Goal: Task Accomplishment & Management: Complete application form

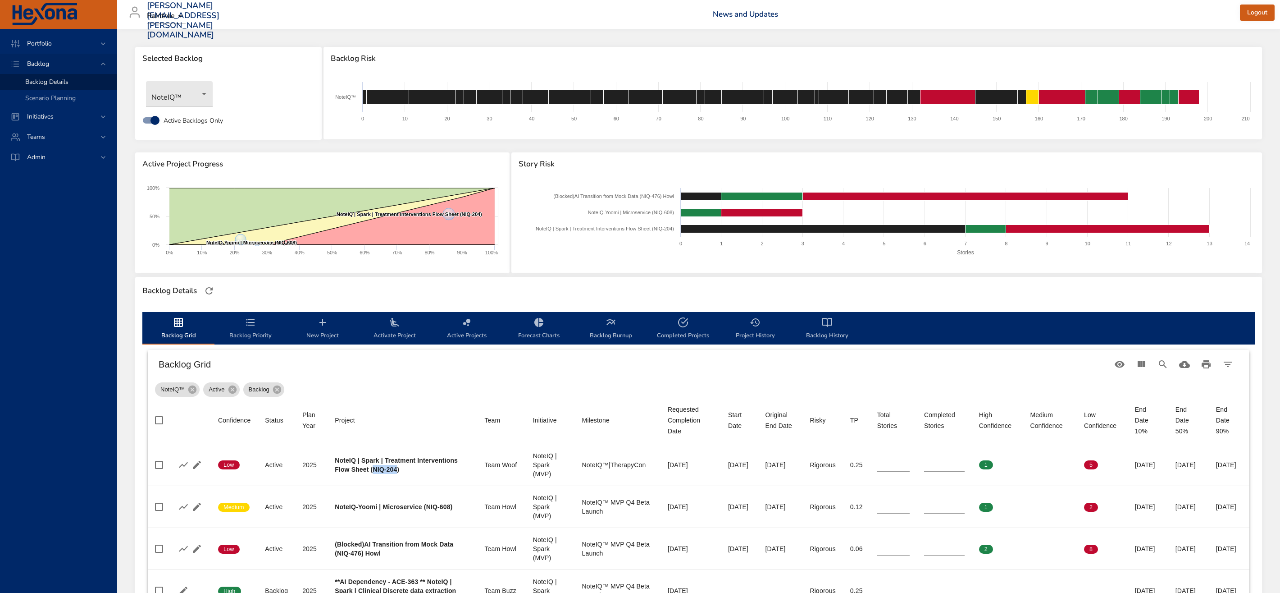
click at [54, 64] on span "Backlog" at bounding box center [38, 63] width 37 height 9
click at [192, 82] on body "Portfolio Backlog Backlog Details Scenario Planning Initiatives Teams Admin [PE…" at bounding box center [640, 296] width 1280 height 593
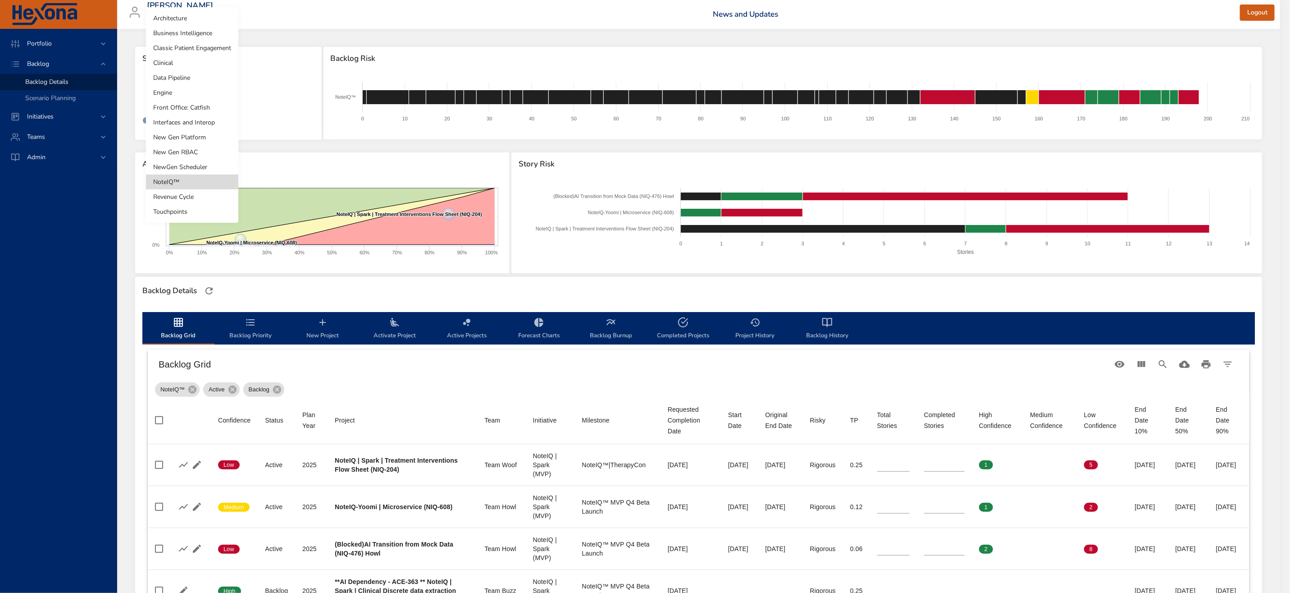
click at [274, 44] on div at bounding box center [645, 296] width 1290 height 593
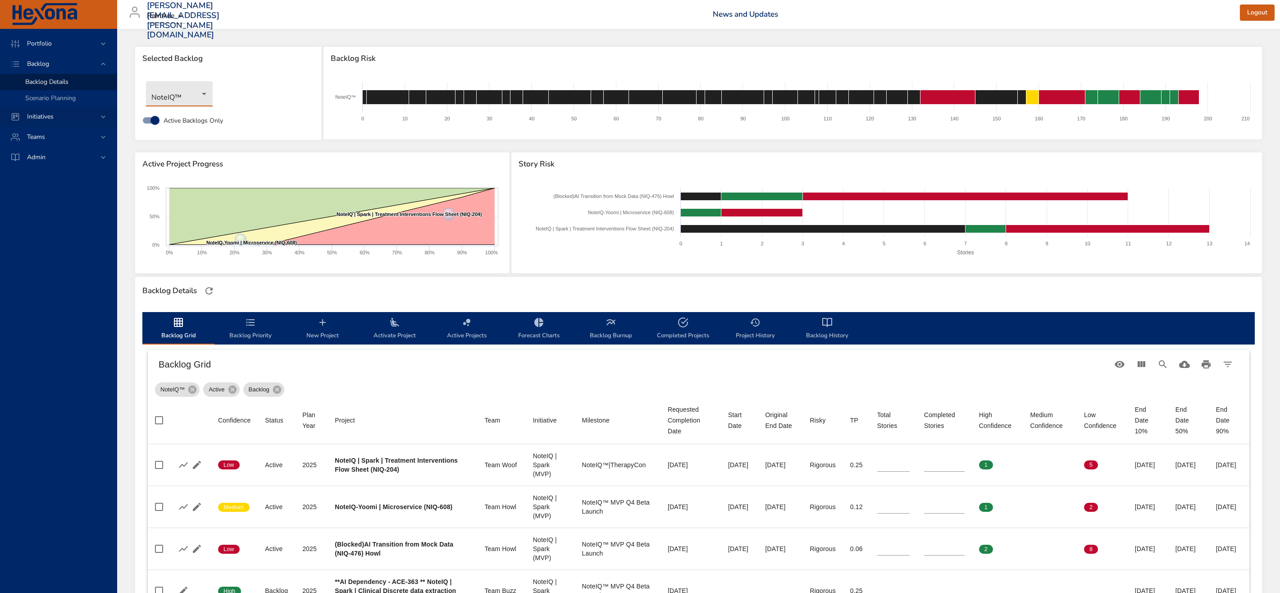
click at [61, 117] on div "Initiatives" at bounding box center [59, 116] width 79 height 9
click at [66, 142] on div "Teams" at bounding box center [58, 137] width 117 height 20
click at [54, 102] on div "Teams" at bounding box center [59, 104] width 79 height 9
click at [85, 105] on div "Teams" at bounding box center [59, 104] width 79 height 9
click at [104, 78] on div "Initiatives" at bounding box center [58, 84] width 117 height 20
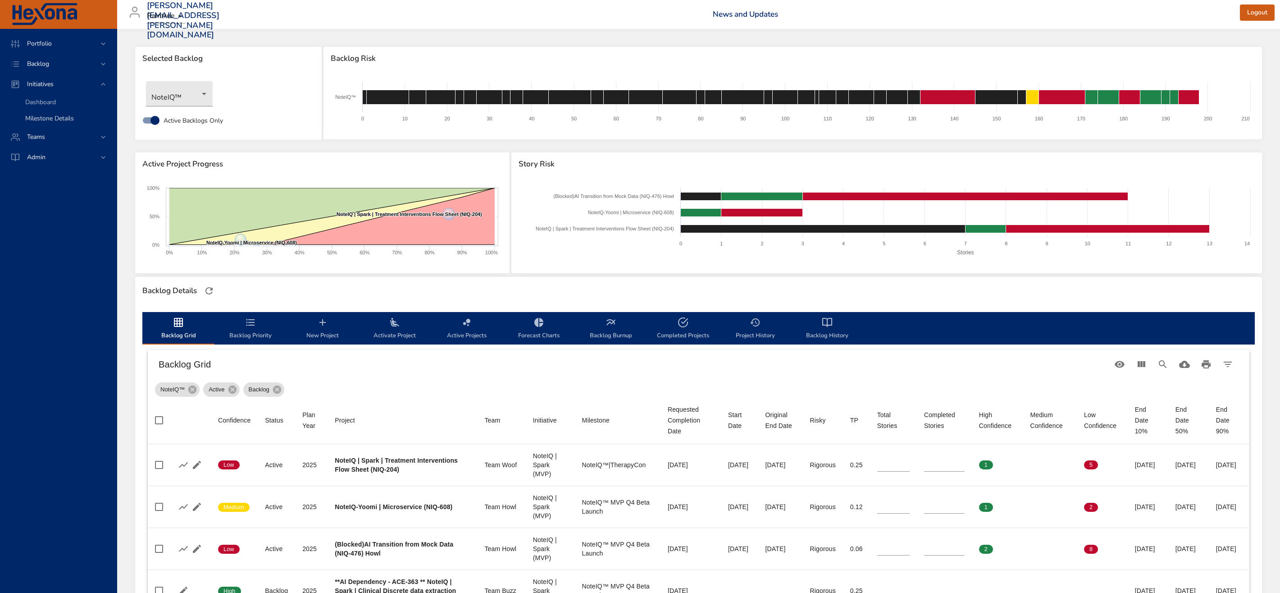
click at [70, 120] on span "Milestone Details" at bounding box center [49, 118] width 49 height 9
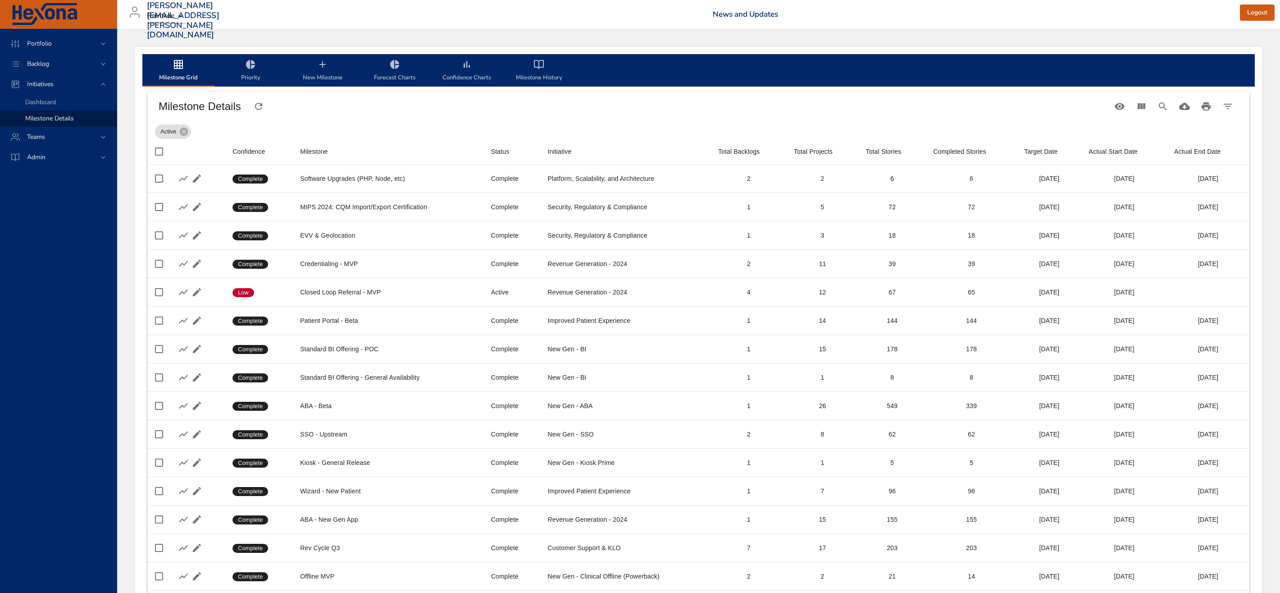
click at [321, 68] on icon "milestone-tabs" at bounding box center [322, 64] width 11 height 11
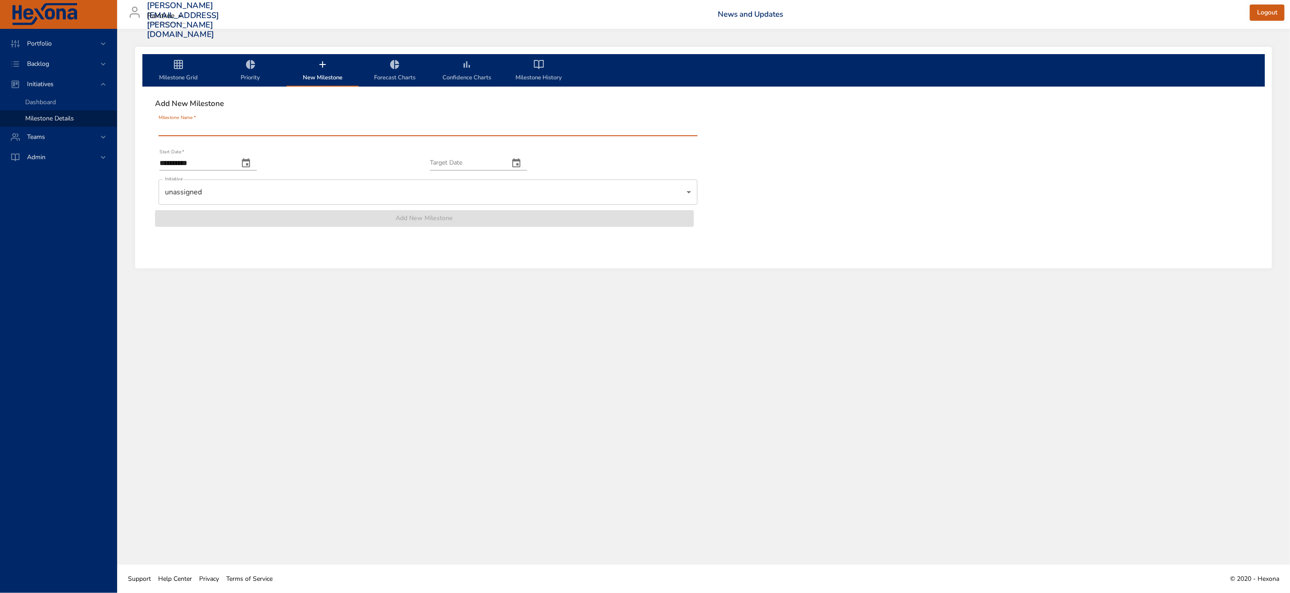
type input "*"
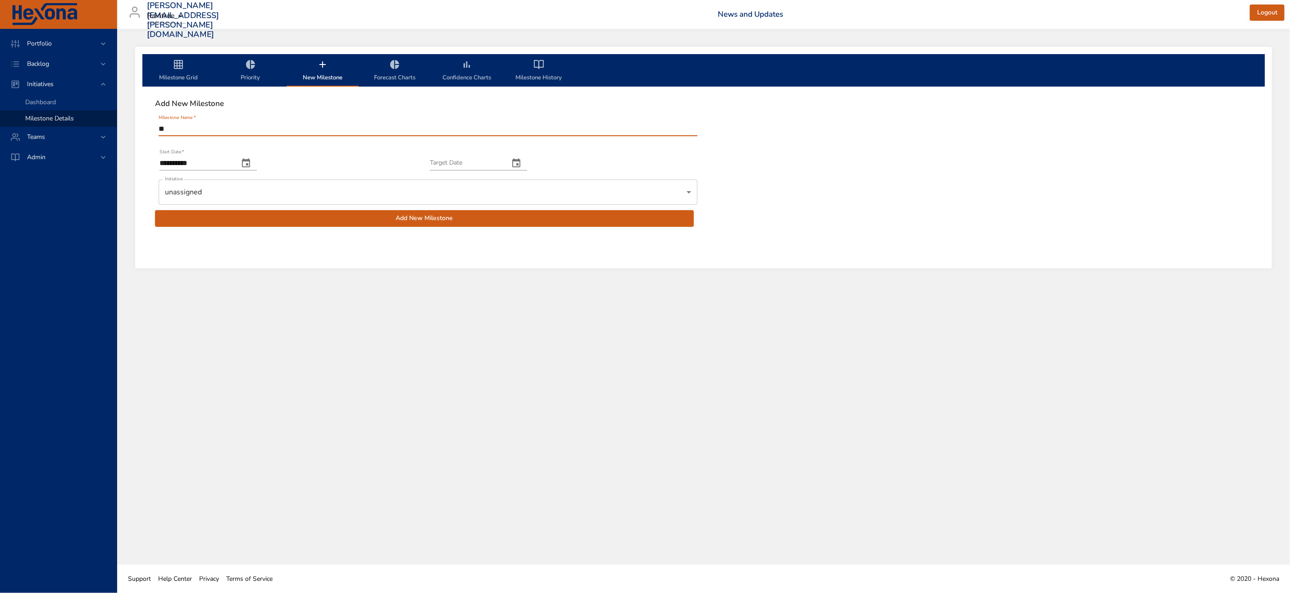
type input "*"
click at [161, 128] on input "**********" at bounding box center [428, 129] width 539 height 14
click at [159, 129] on input "**********" at bounding box center [428, 129] width 539 height 14
type input "**********"
click at [522, 165] on icon "change date" at bounding box center [516, 163] width 11 height 11
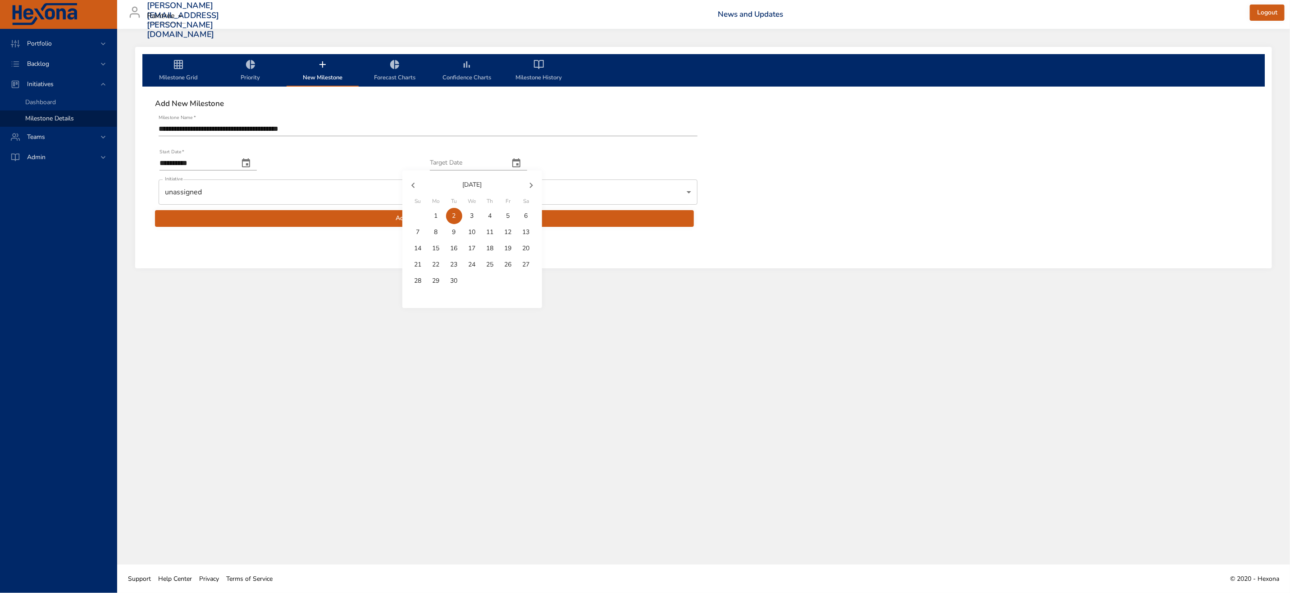
click at [438, 267] on p "22" at bounding box center [436, 264] width 7 height 9
click at [527, 157] on button "change date" at bounding box center [517, 163] width 22 height 22
click at [514, 248] on span "19" at bounding box center [508, 248] width 16 height 9
type input "**********"
click at [308, 196] on body "**********" at bounding box center [645, 296] width 1290 height 593
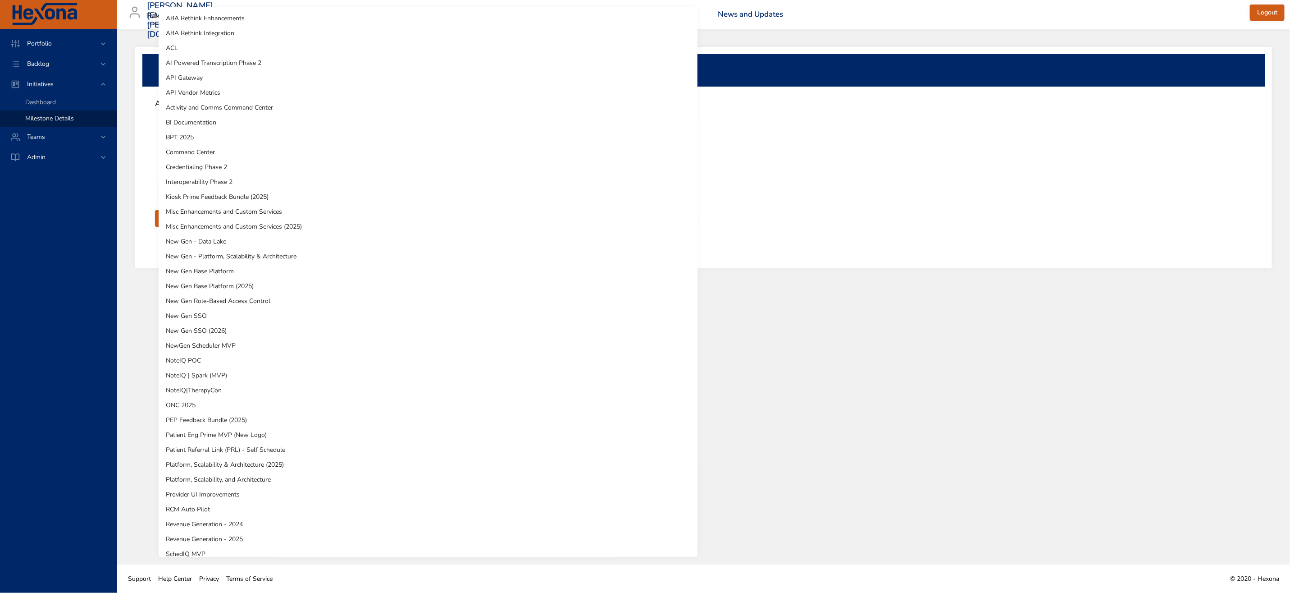
scroll to position [171, 0]
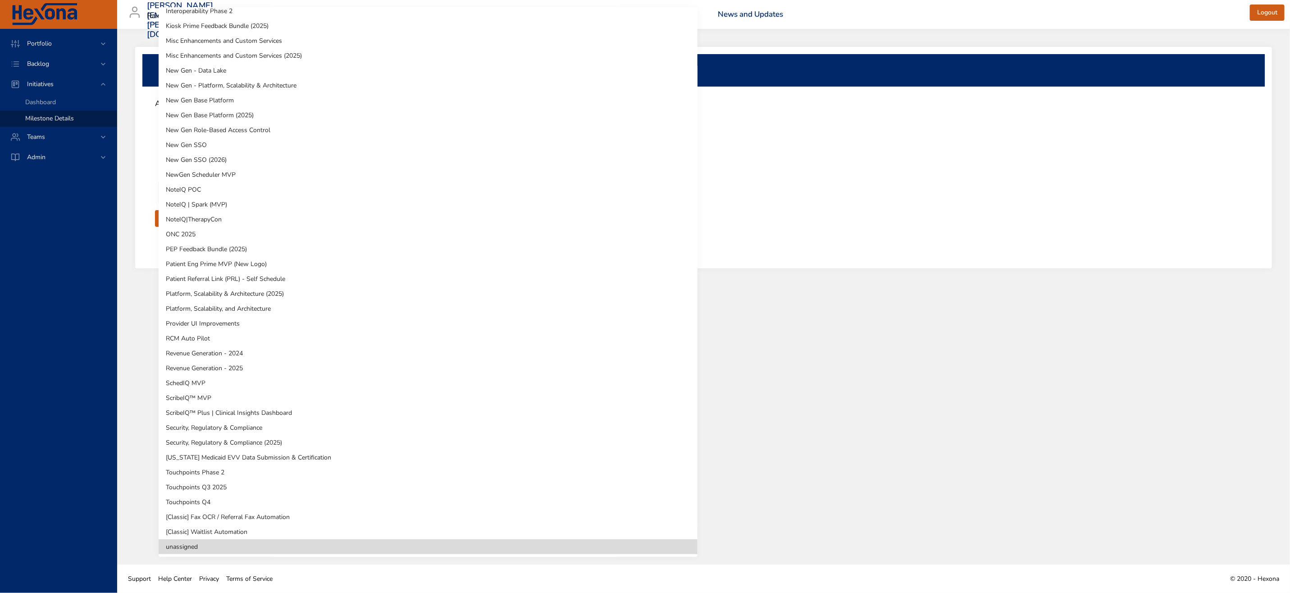
click at [327, 468] on li "Touchpoints Phase 2" at bounding box center [428, 472] width 539 height 15
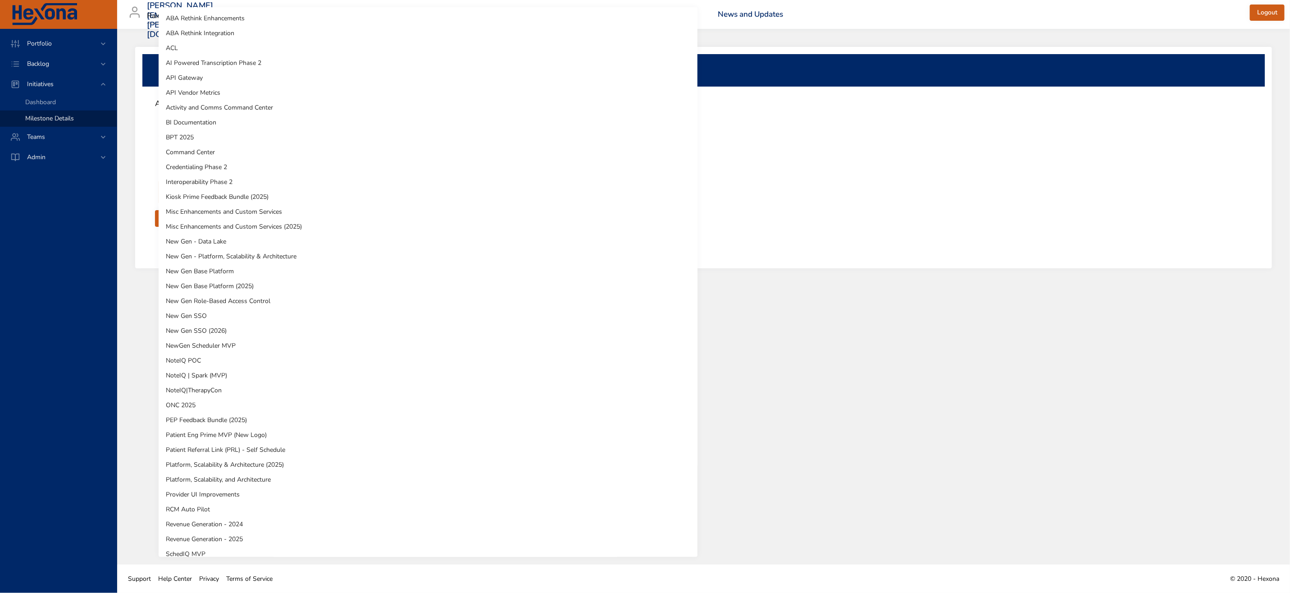
click at [268, 193] on body "**********" at bounding box center [645, 296] width 1290 height 593
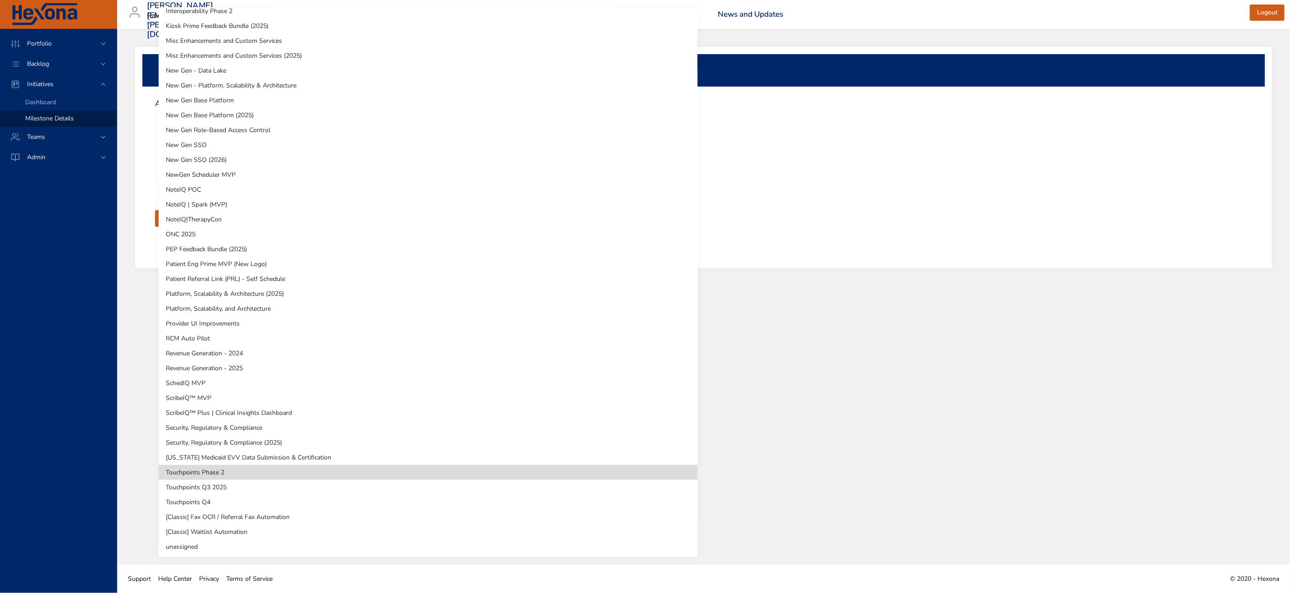
click at [278, 457] on li "[US_STATE] Medicaid EVV Data Submission & Certification" at bounding box center [428, 457] width 539 height 15
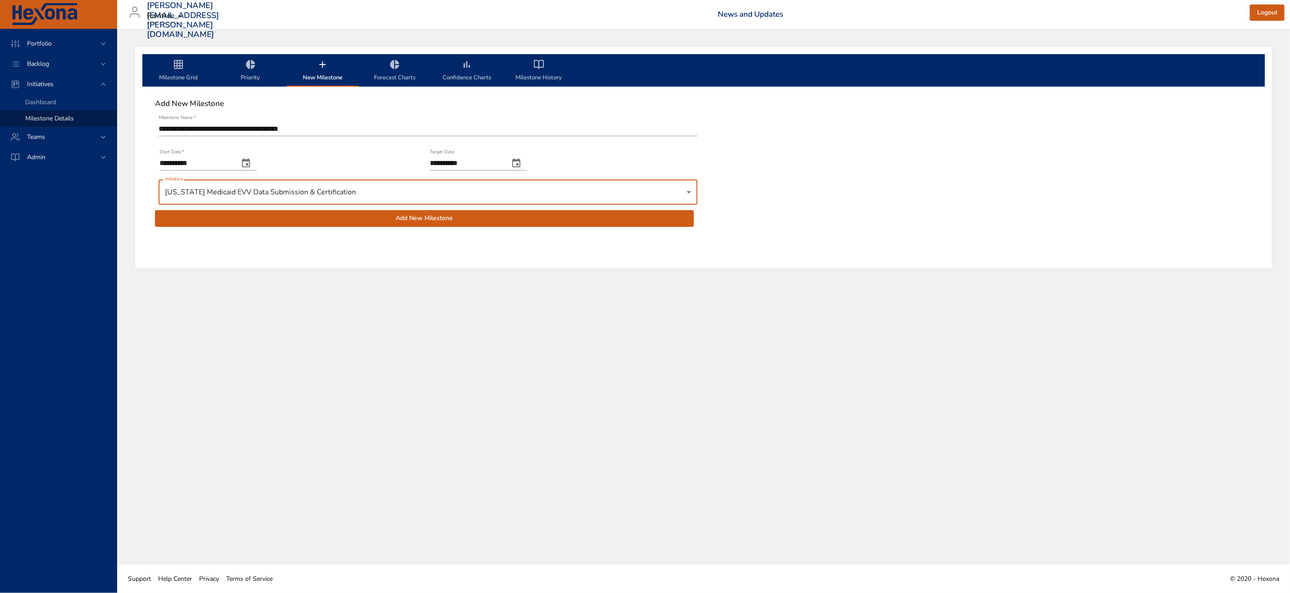
click at [368, 219] on span "Add New Milestone" at bounding box center [424, 218] width 525 height 11
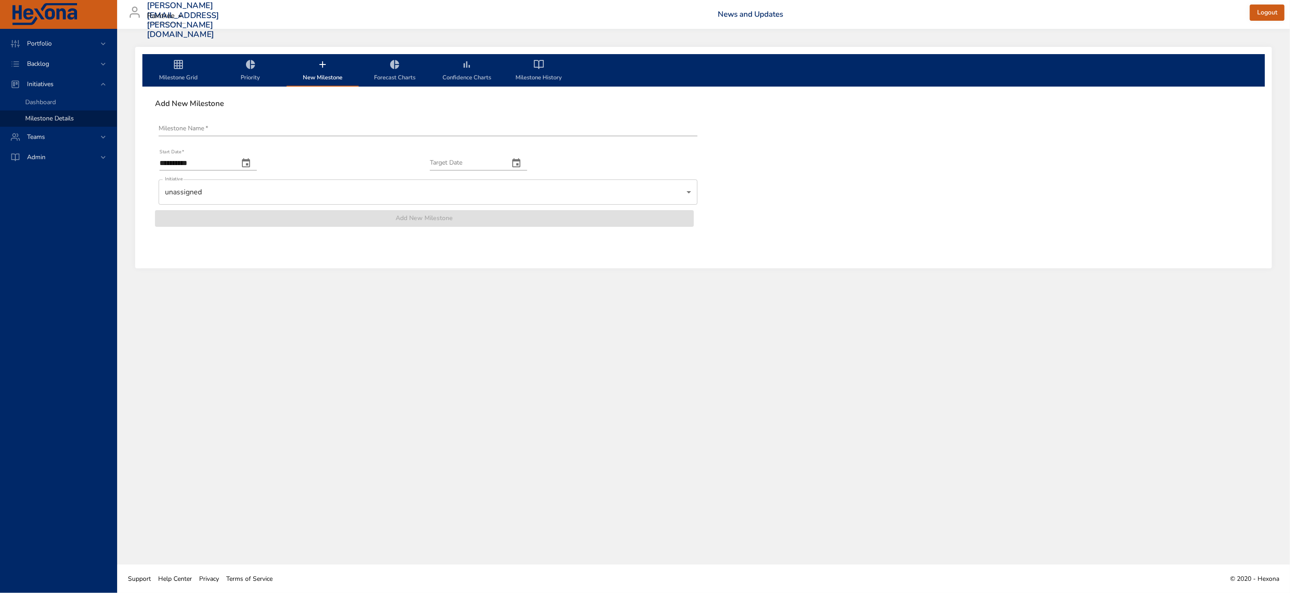
click at [202, 132] on input "Milestone Name   *" at bounding box center [428, 129] width 539 height 14
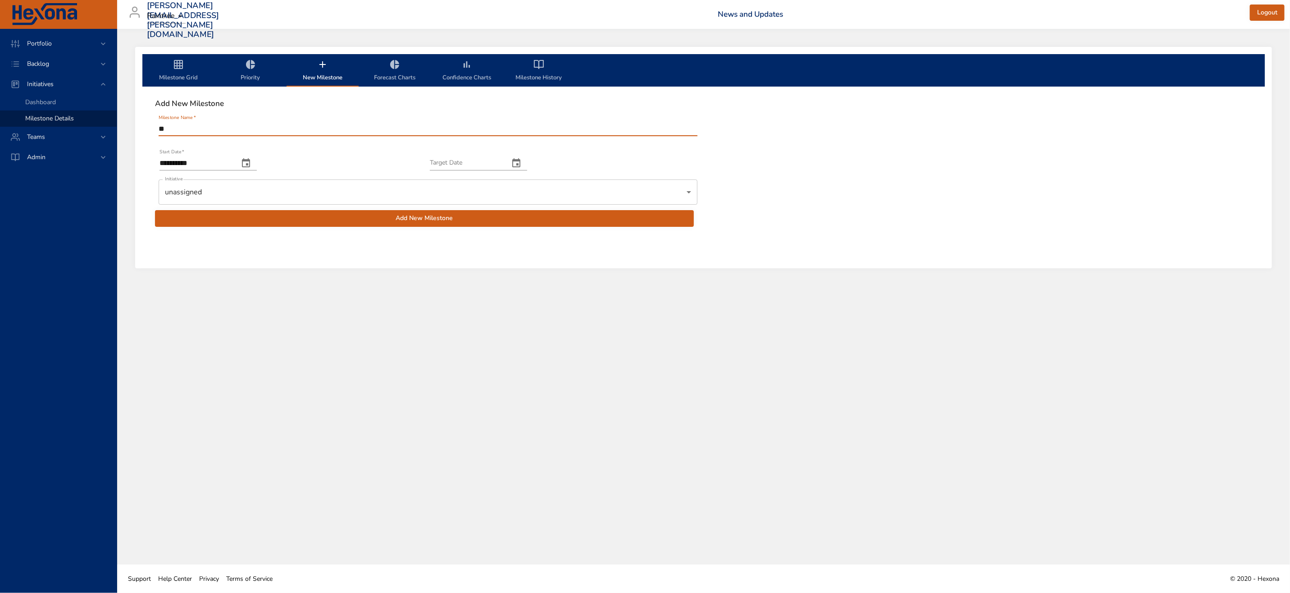
type input "*"
type input "**********"
click at [527, 165] on button "change date" at bounding box center [517, 163] width 22 height 22
click at [511, 246] on p "19" at bounding box center [508, 248] width 7 height 9
type input "**********"
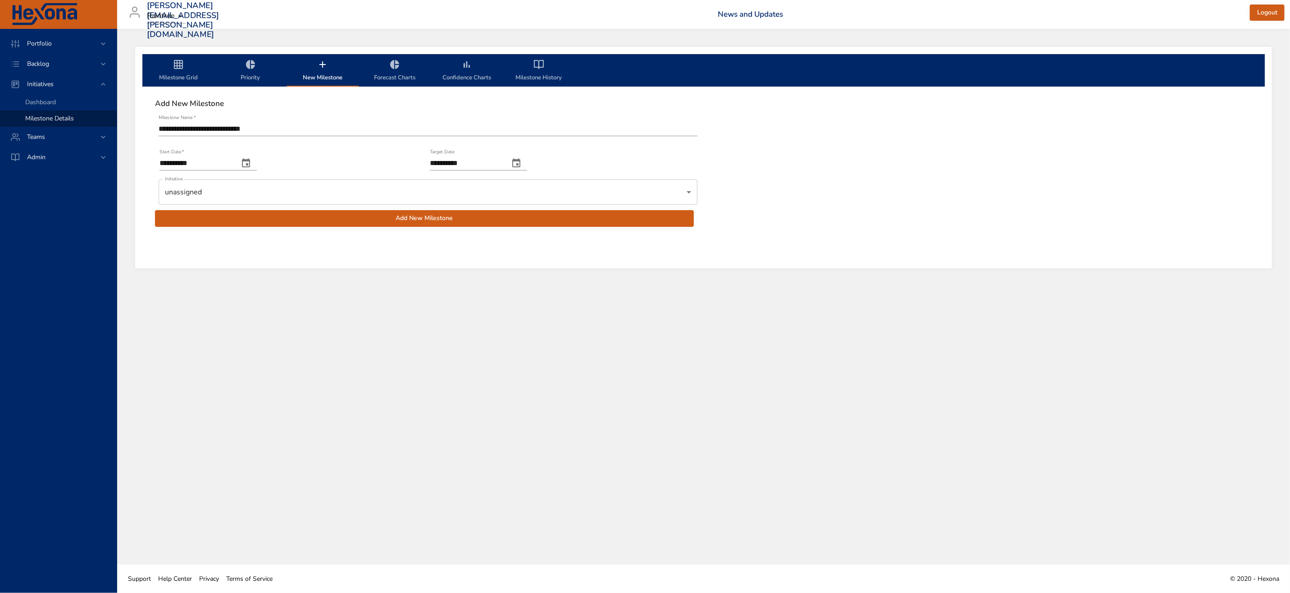
click at [247, 163] on button "change date" at bounding box center [246, 163] width 22 height 22
click at [143, 185] on icon "button" at bounding box center [142, 185] width 11 height 11
click at [165, 281] on p "25" at bounding box center [165, 280] width 7 height 9
type input "**********"
click at [338, 188] on body "**********" at bounding box center [645, 296] width 1290 height 593
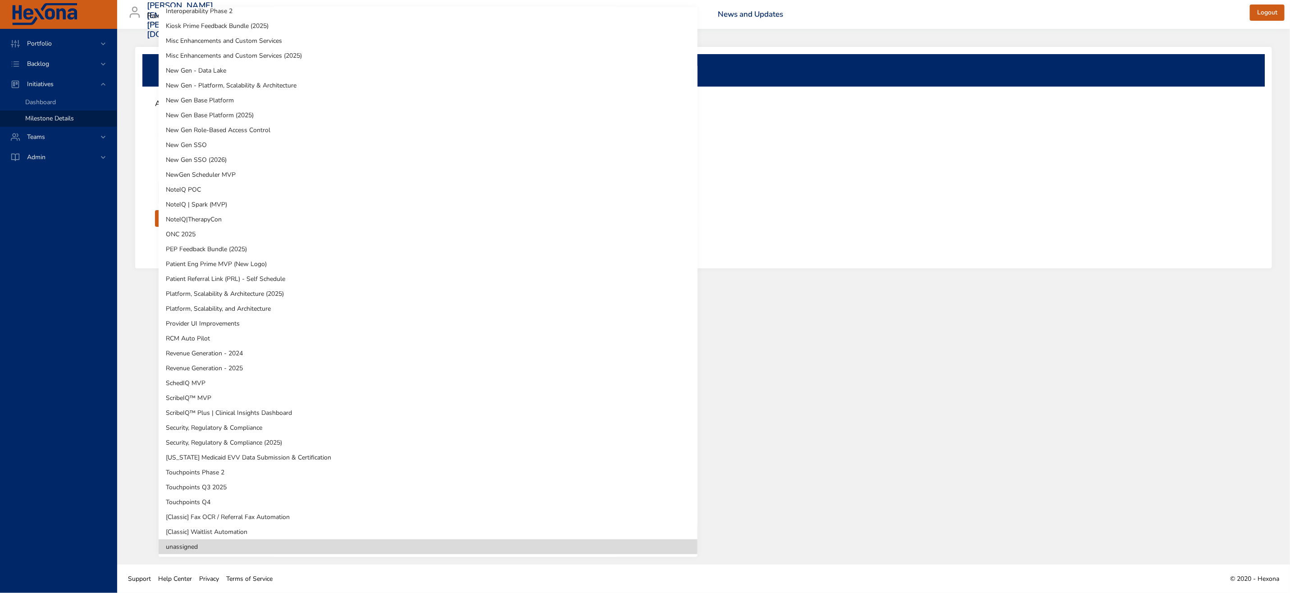
click at [219, 459] on li "[US_STATE] Medicaid EVV Data Submission & Certification" at bounding box center [428, 457] width 539 height 15
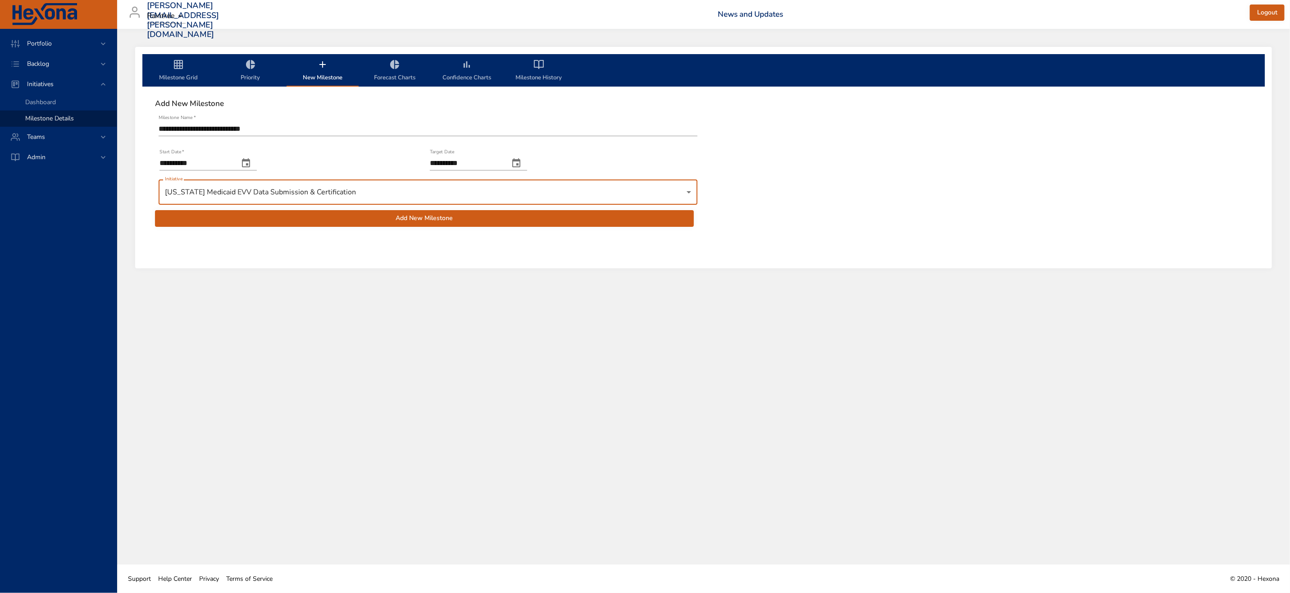
click at [326, 218] on span "Add New Milestone" at bounding box center [424, 218] width 525 height 11
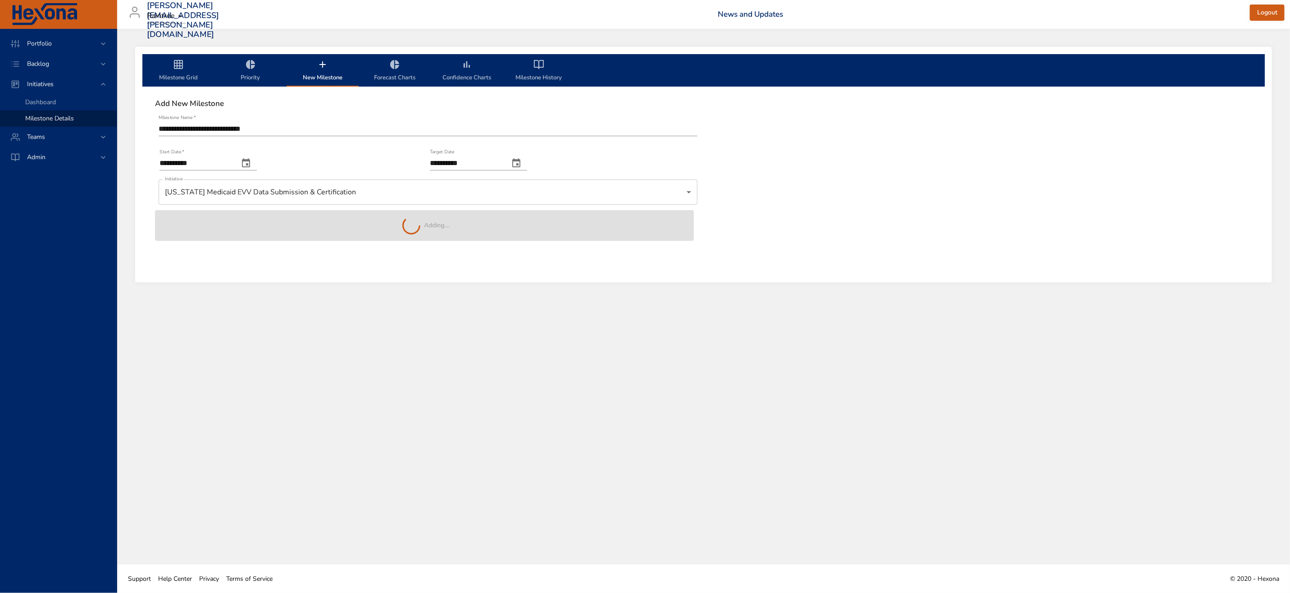
type input "**********"
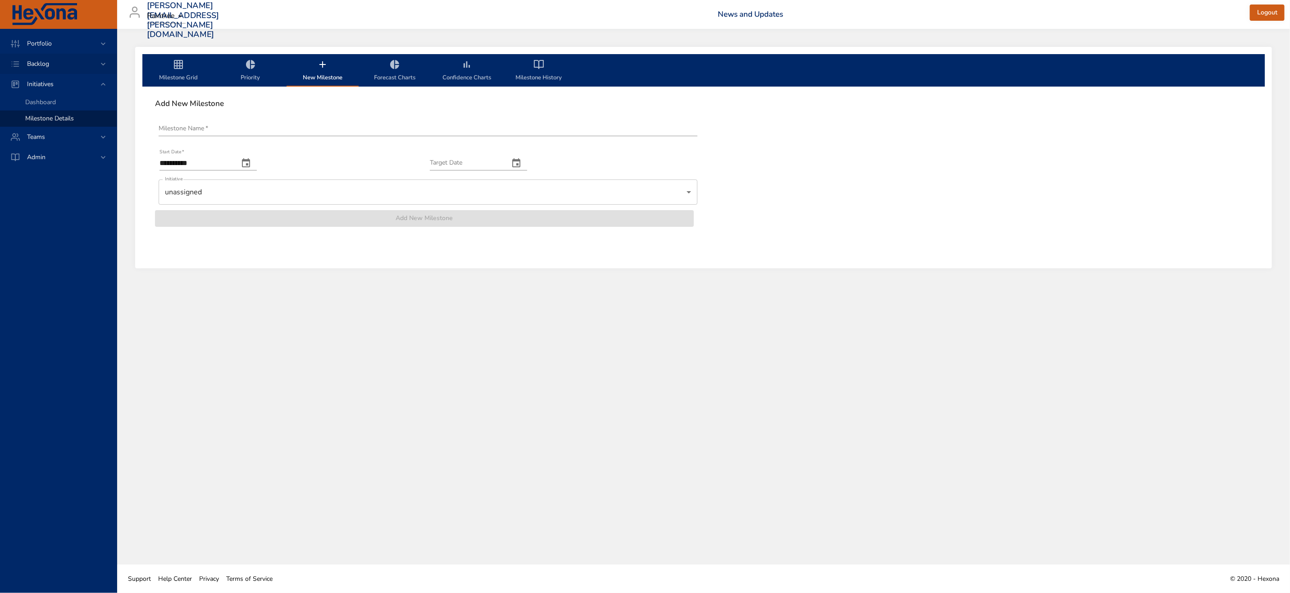
click at [45, 60] on span "Backlog" at bounding box center [38, 63] width 37 height 9
click at [55, 80] on span "Backlog Details" at bounding box center [46, 82] width 43 height 9
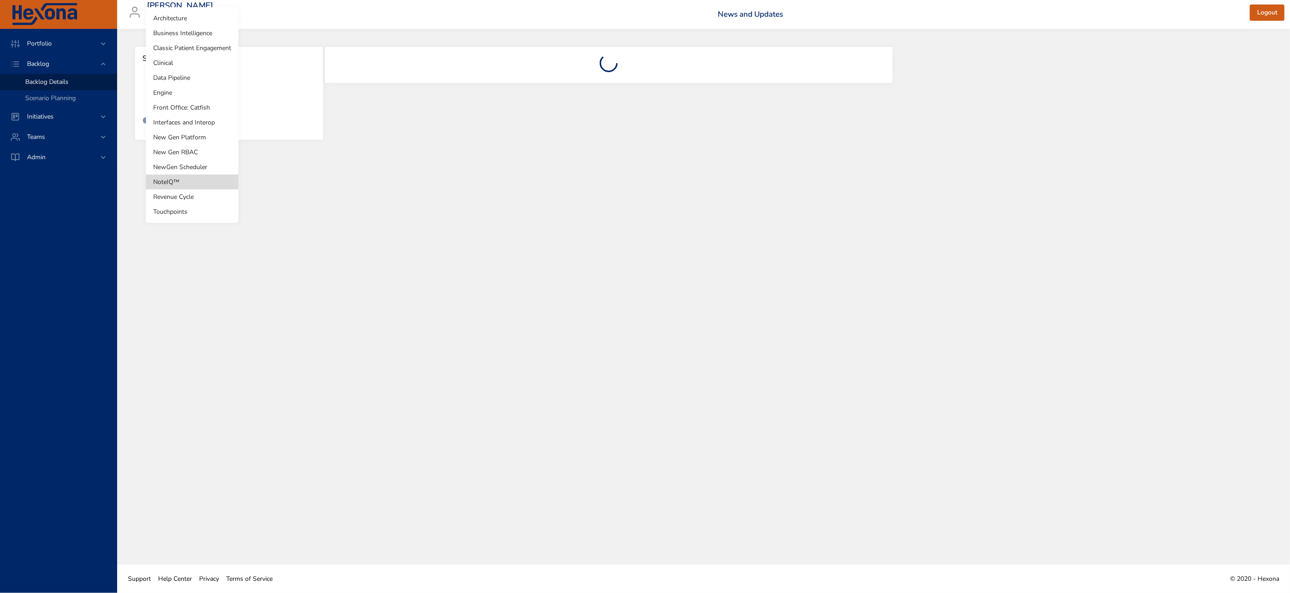
click at [165, 90] on body "Portfolio Backlog Backlog Details Scenario Planning Initiatives Teams Admin [EM…" at bounding box center [645, 296] width 1290 height 593
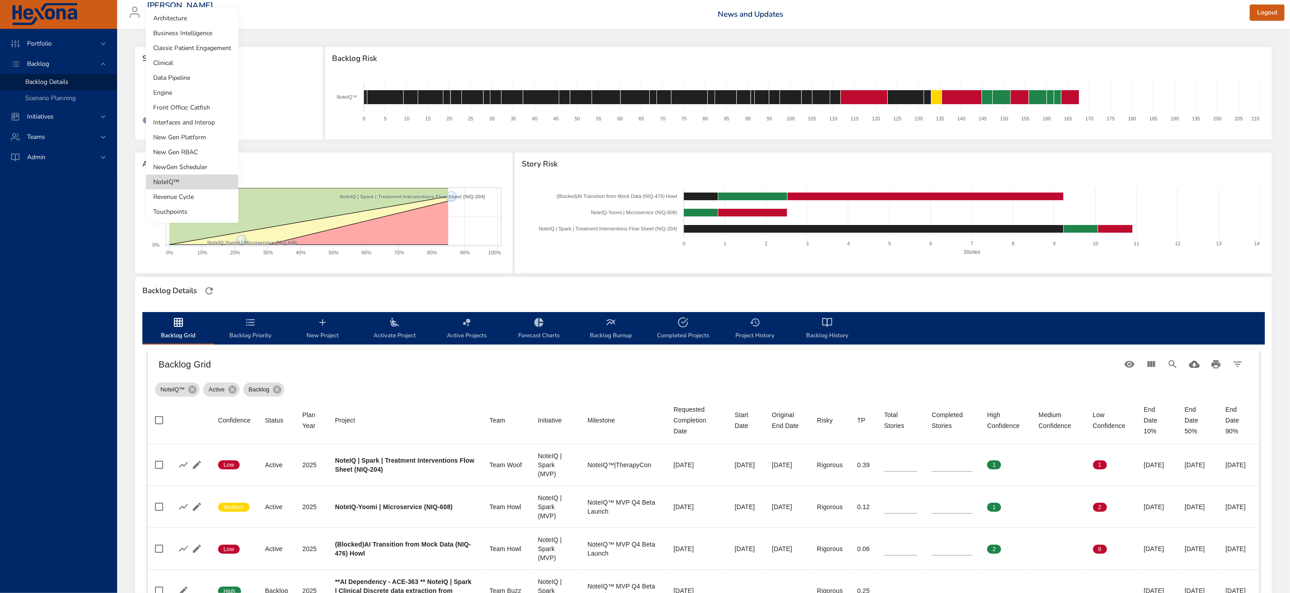
click at [188, 109] on li "Front Office: Catfish" at bounding box center [192, 107] width 92 height 15
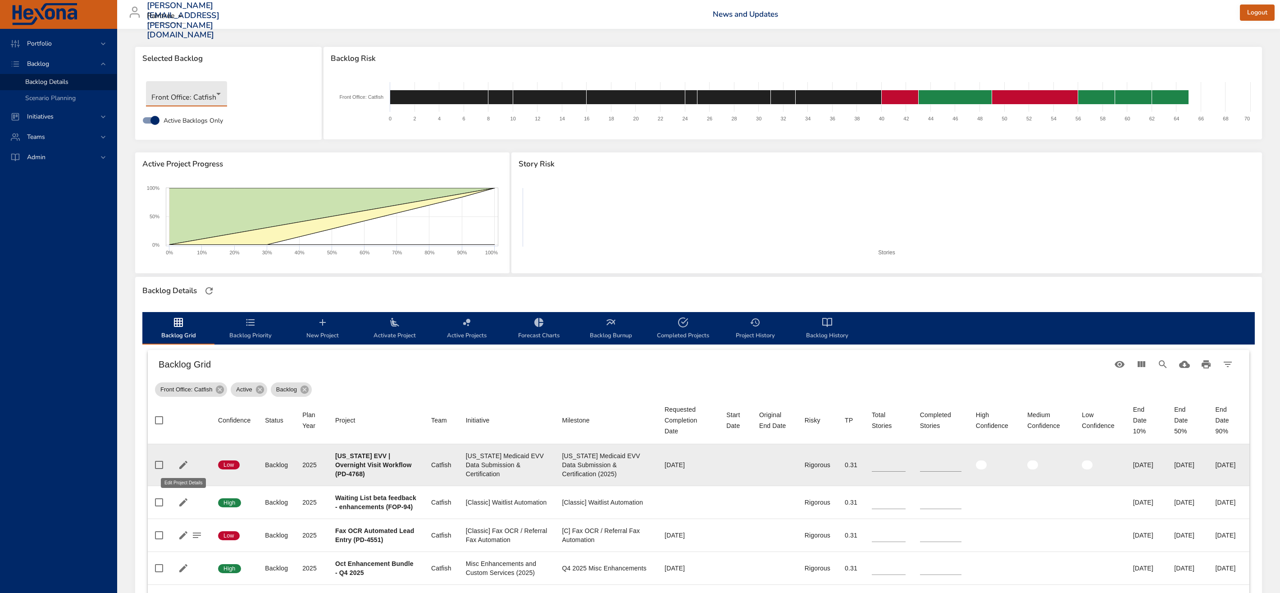
click at [183, 464] on icon "button" at bounding box center [183, 465] width 8 height 8
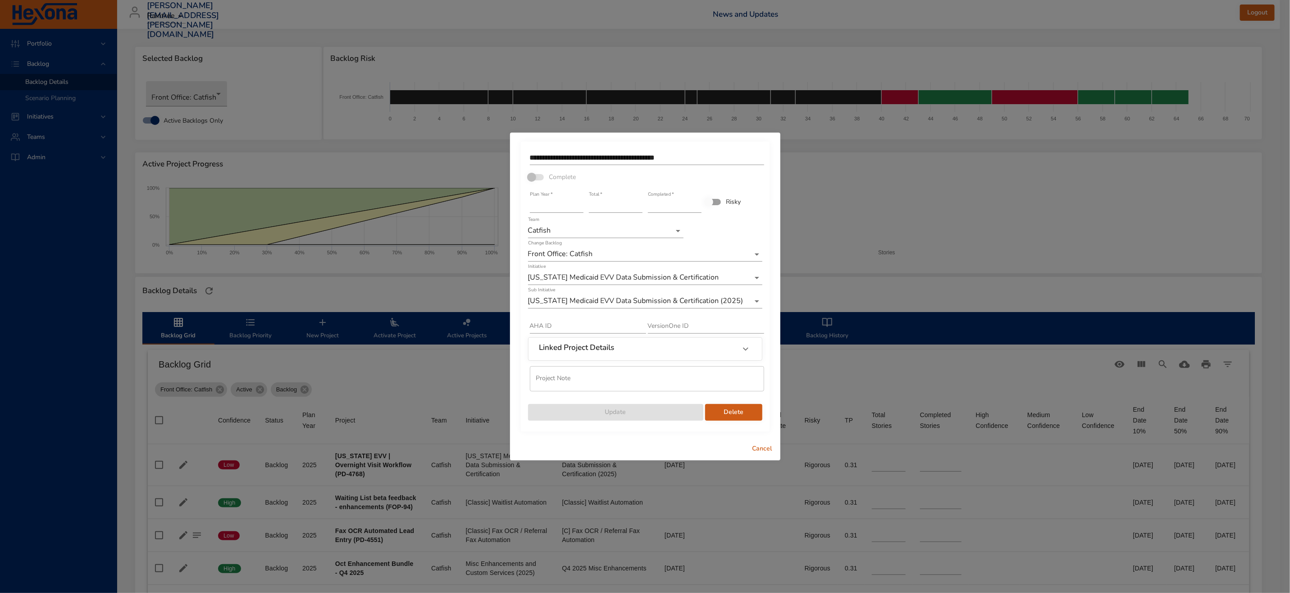
click at [708, 296] on body "Portfolio Backlog Backlog Details Scenario Planning Initiatives Teams Admin [PE…" at bounding box center [645, 296] width 1290 height 593
click at [674, 285] on li "[US_STATE] EVV | Support Overnight Visit Workflow" at bounding box center [645, 286] width 234 height 15
click at [658, 413] on span "Update" at bounding box center [615, 411] width 161 height 11
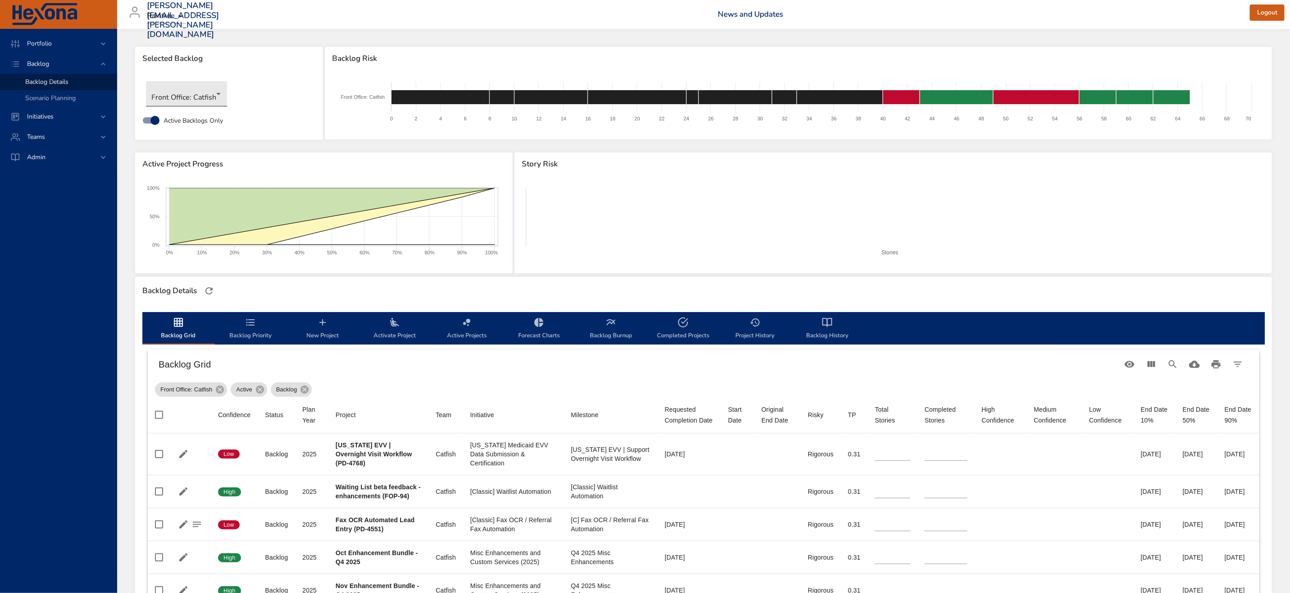
click at [186, 93] on body "Portfolio Backlog Backlog Details Scenario Planning Initiatives Teams Admin [PE…" at bounding box center [645, 296] width 1290 height 593
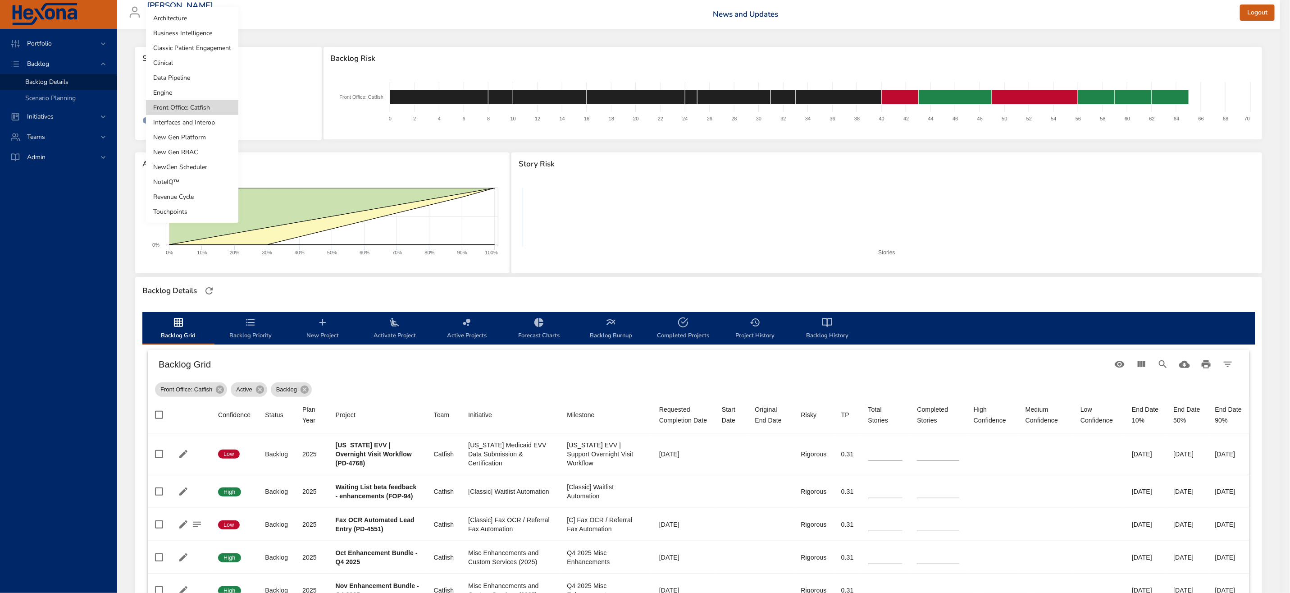
click at [189, 122] on li "Interfaces and Interop" at bounding box center [192, 122] width 92 height 15
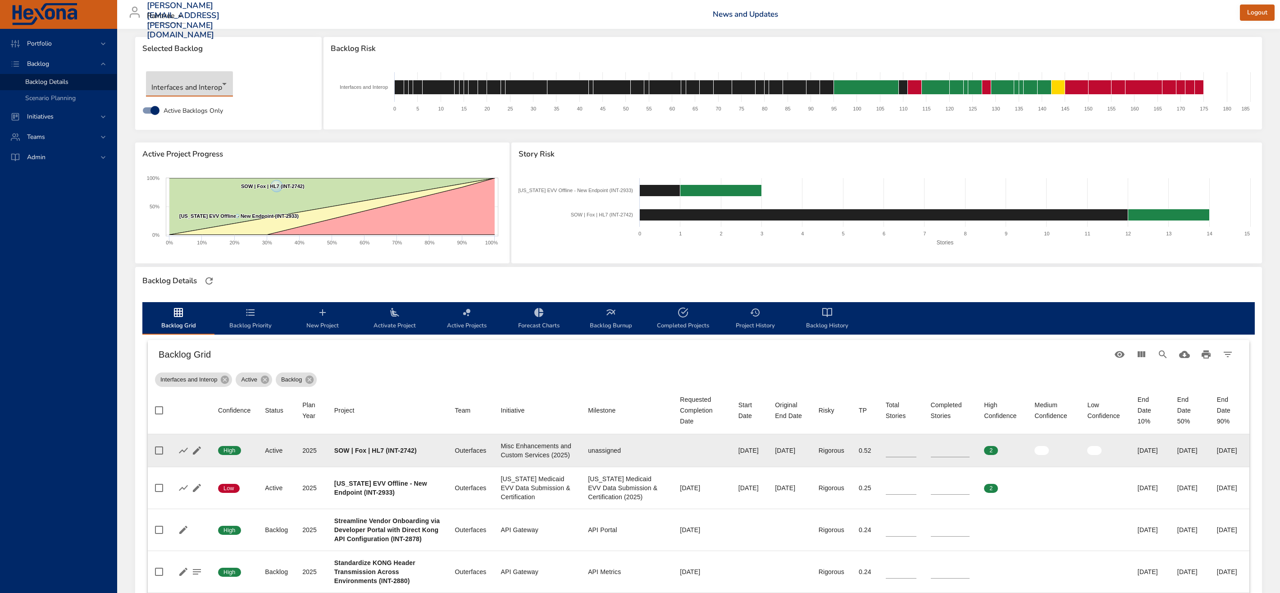
scroll to position [11, 0]
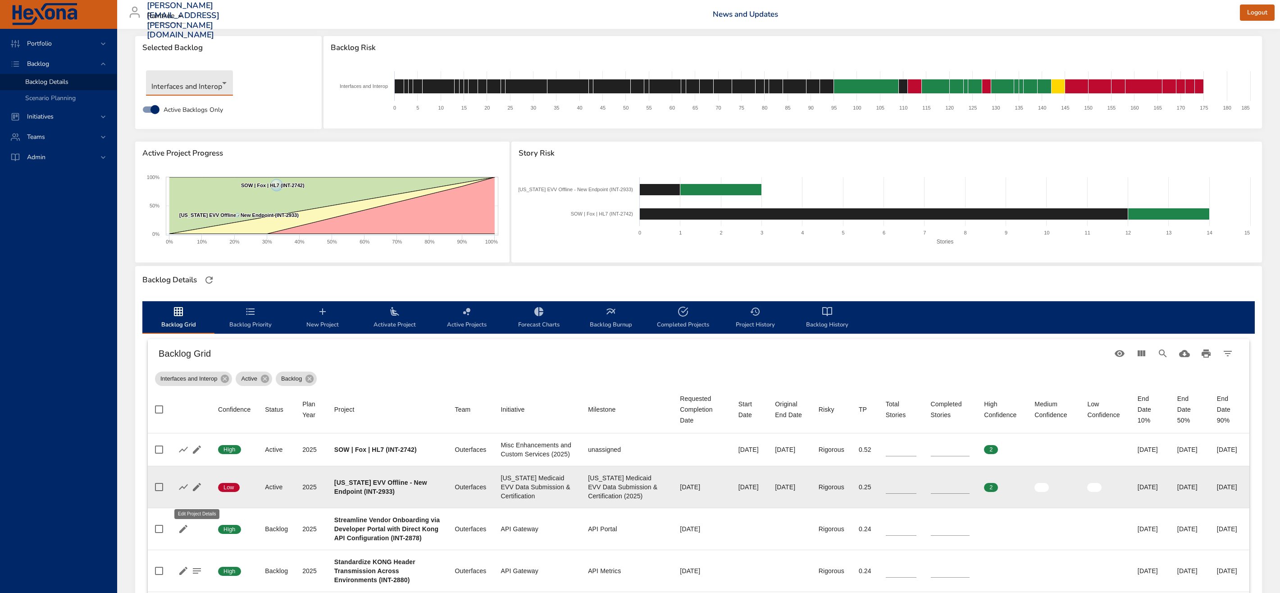
click at [194, 492] on icon "button" at bounding box center [197, 486] width 11 height 11
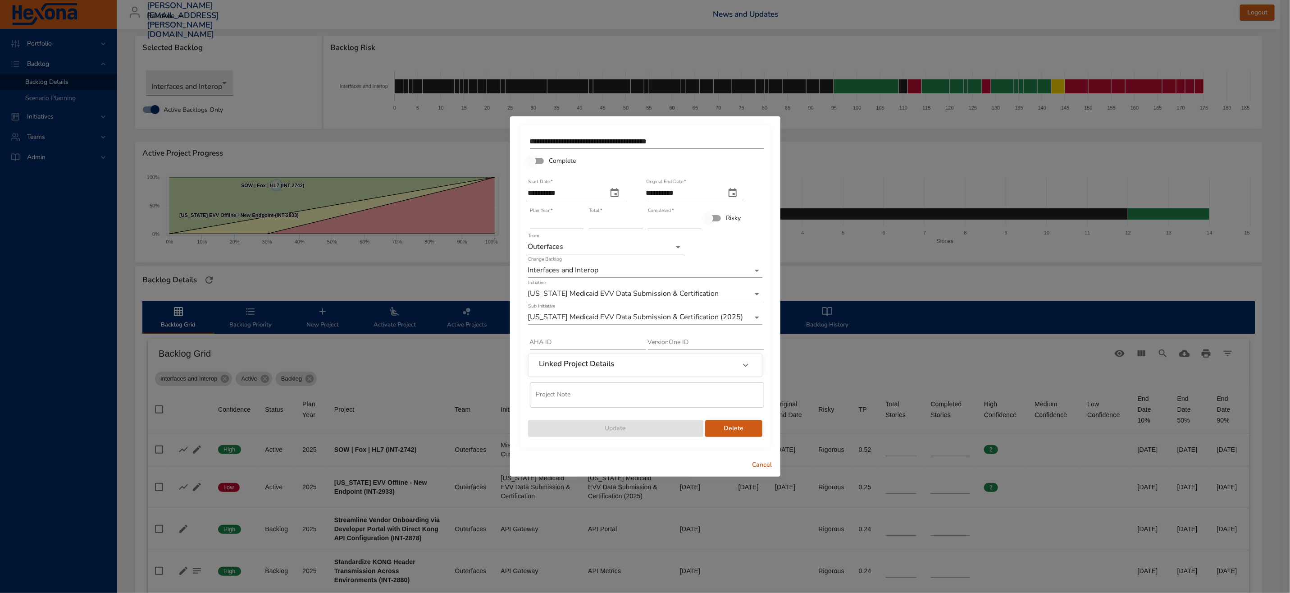
click at [691, 317] on body "Portfolio Backlog Backlog Details Scenario Planning Initiatives Teams Admin [PE…" at bounding box center [645, 285] width 1290 height 593
click at [681, 288] on li "[US_STATE] EVV | Offline Mobile App" at bounding box center [645, 287] width 234 height 15
click at [651, 431] on span "Update" at bounding box center [615, 428] width 161 height 11
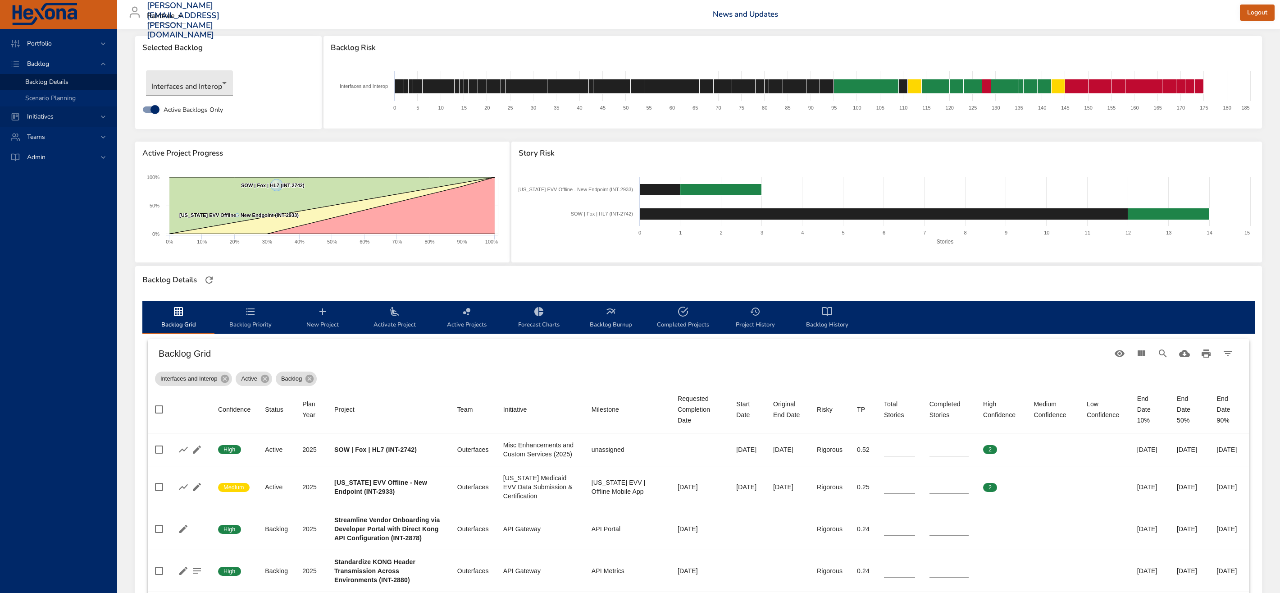
click at [46, 117] on span "Initiatives" at bounding box center [40, 116] width 41 height 9
click at [46, 117] on span "Milestone Details" at bounding box center [49, 118] width 49 height 9
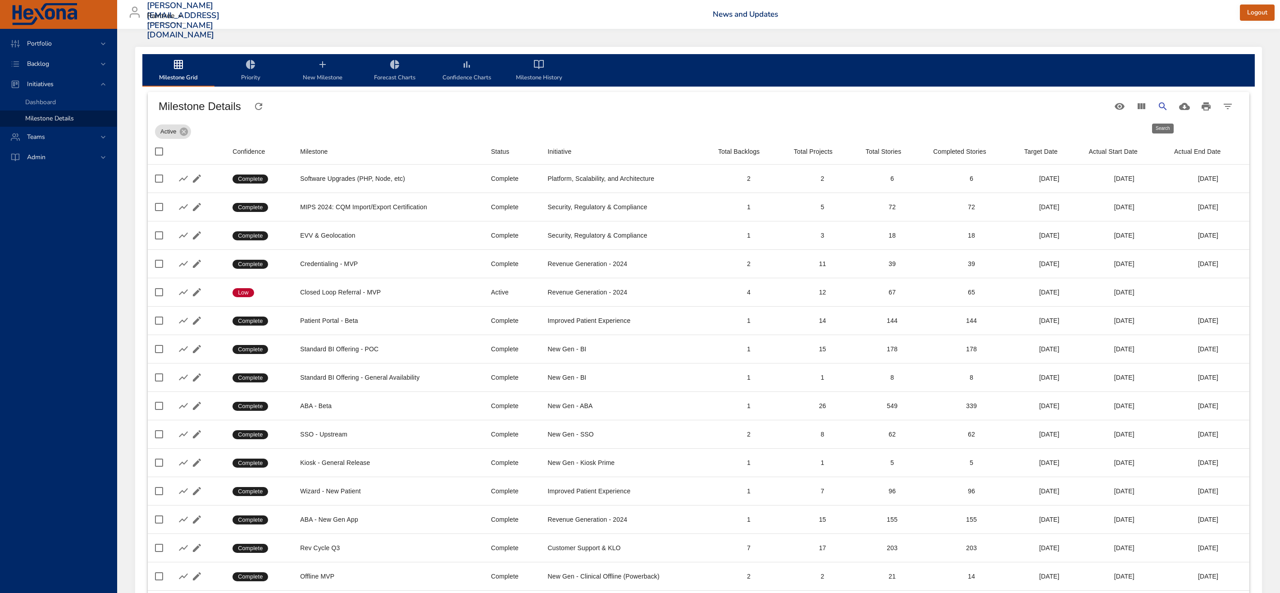
click at [1164, 101] on icon "Search" at bounding box center [1163, 106] width 11 height 11
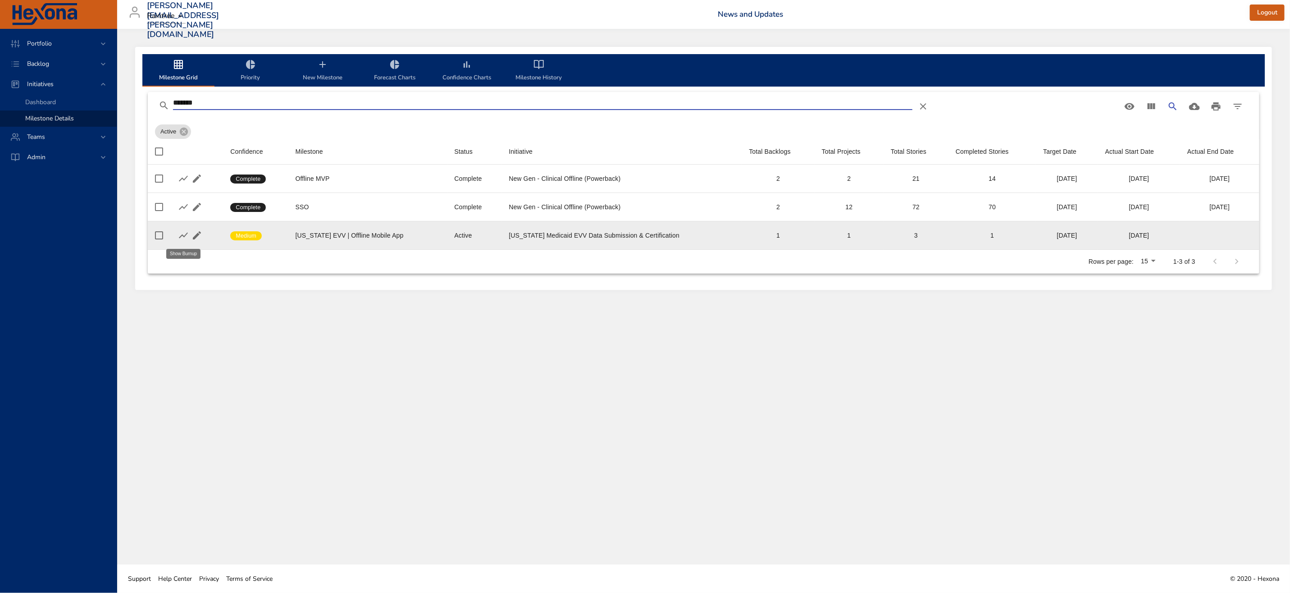
type input "*******"
click at [186, 237] on icon "button" at bounding box center [183, 235] width 11 height 11
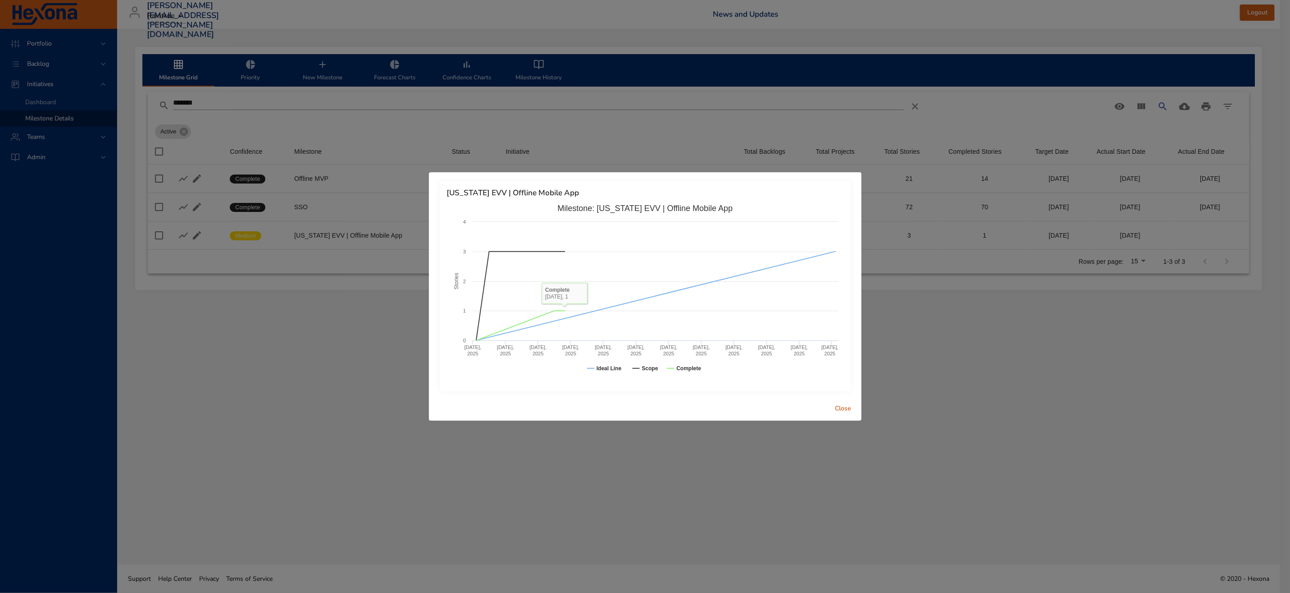
click at [854, 411] on button "Close" at bounding box center [843, 408] width 29 height 17
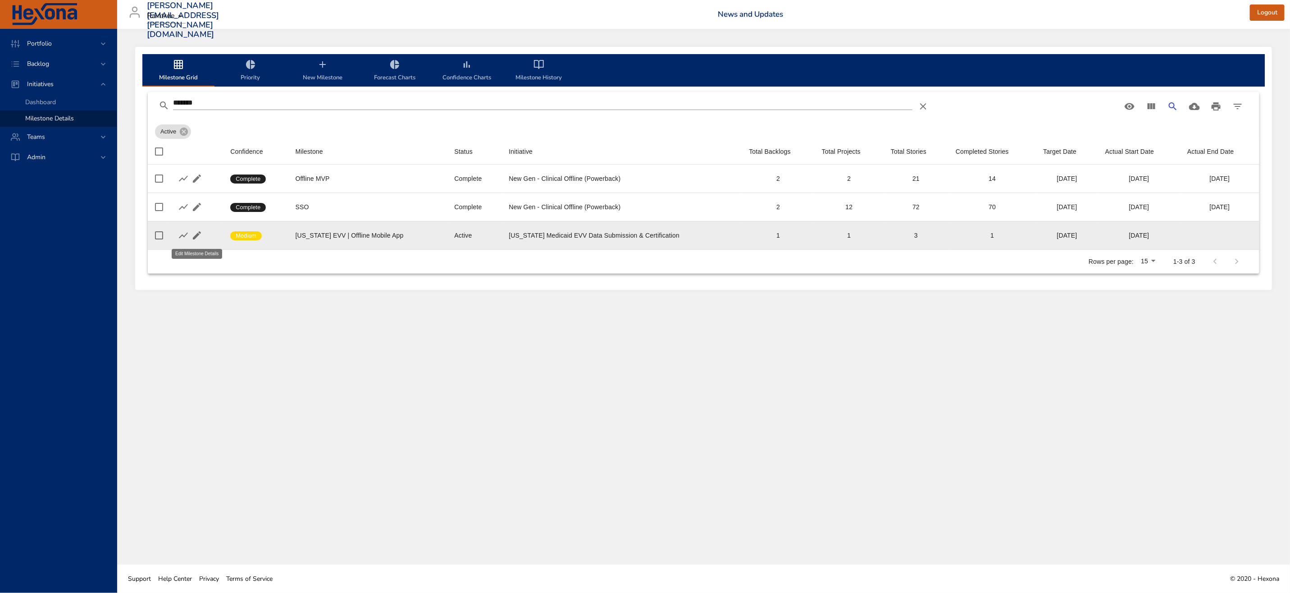
click at [196, 237] on icon "button" at bounding box center [197, 235] width 8 height 8
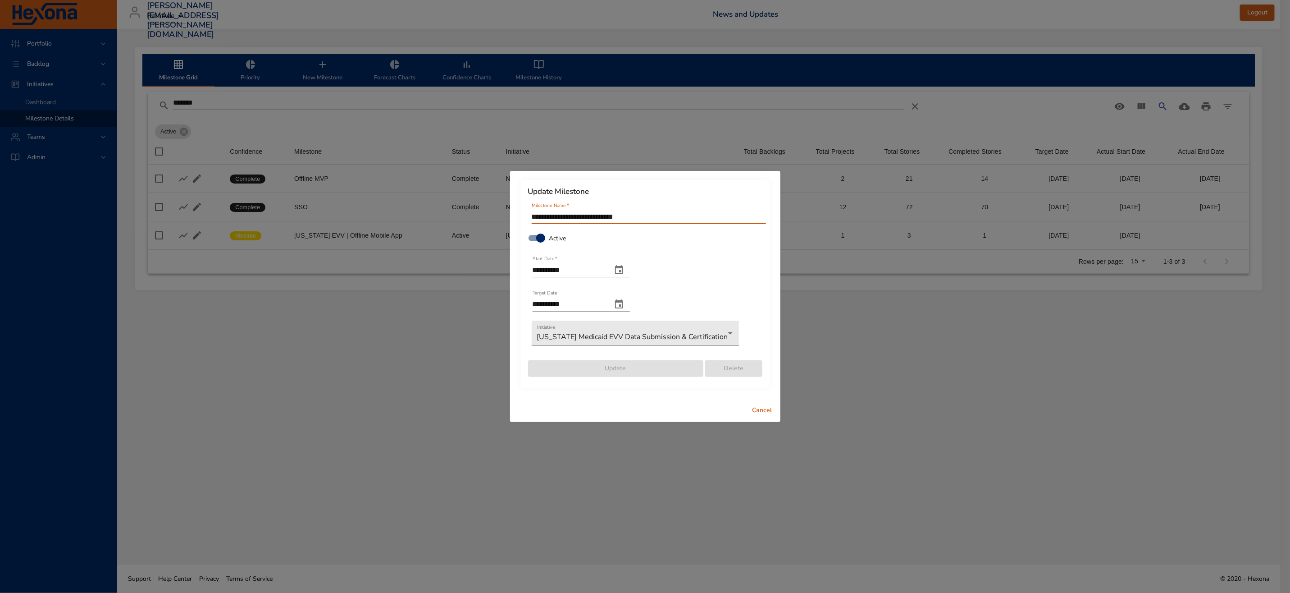
click at [663, 213] on input "**********" at bounding box center [649, 217] width 234 height 14
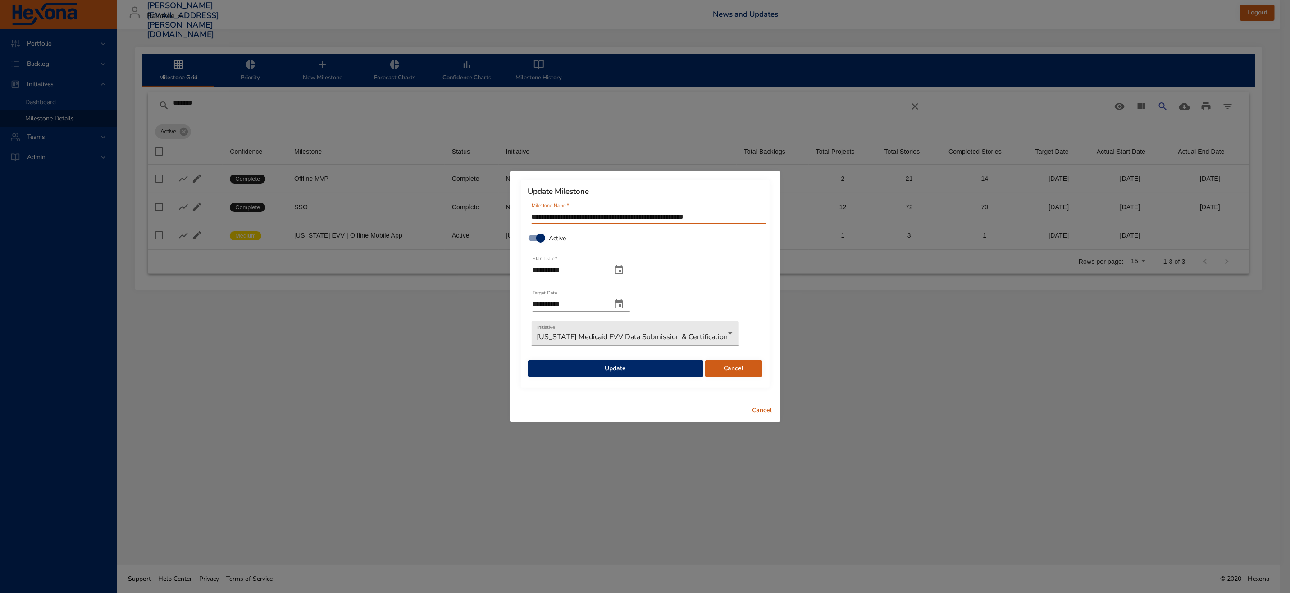
type input "**********"
click at [658, 370] on span "Update" at bounding box center [615, 368] width 161 height 11
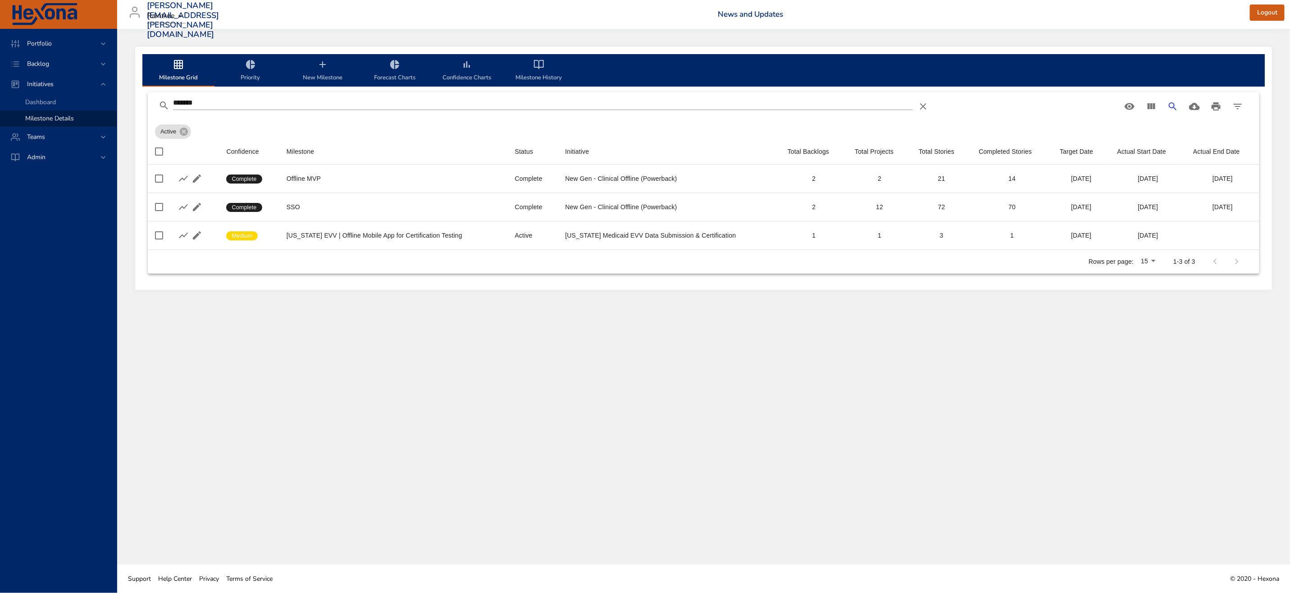
click at [315, 69] on span "New Milestone" at bounding box center [322, 71] width 61 height 24
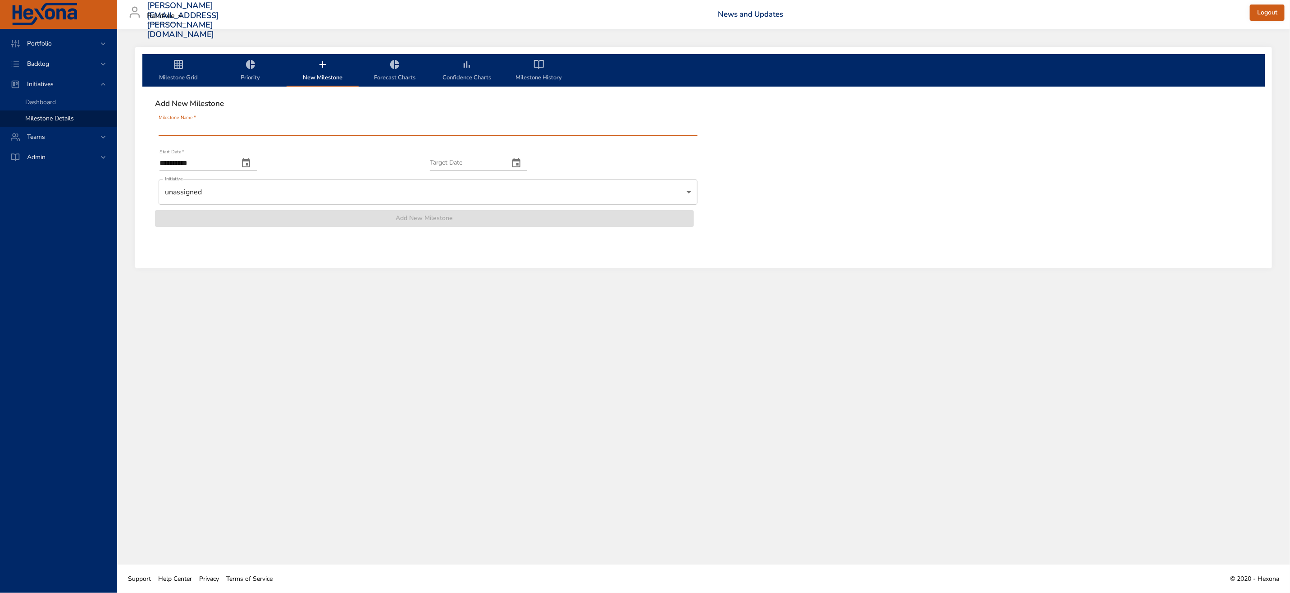
click at [281, 129] on input "Milestone Name   *" at bounding box center [428, 129] width 539 height 14
type input "*"
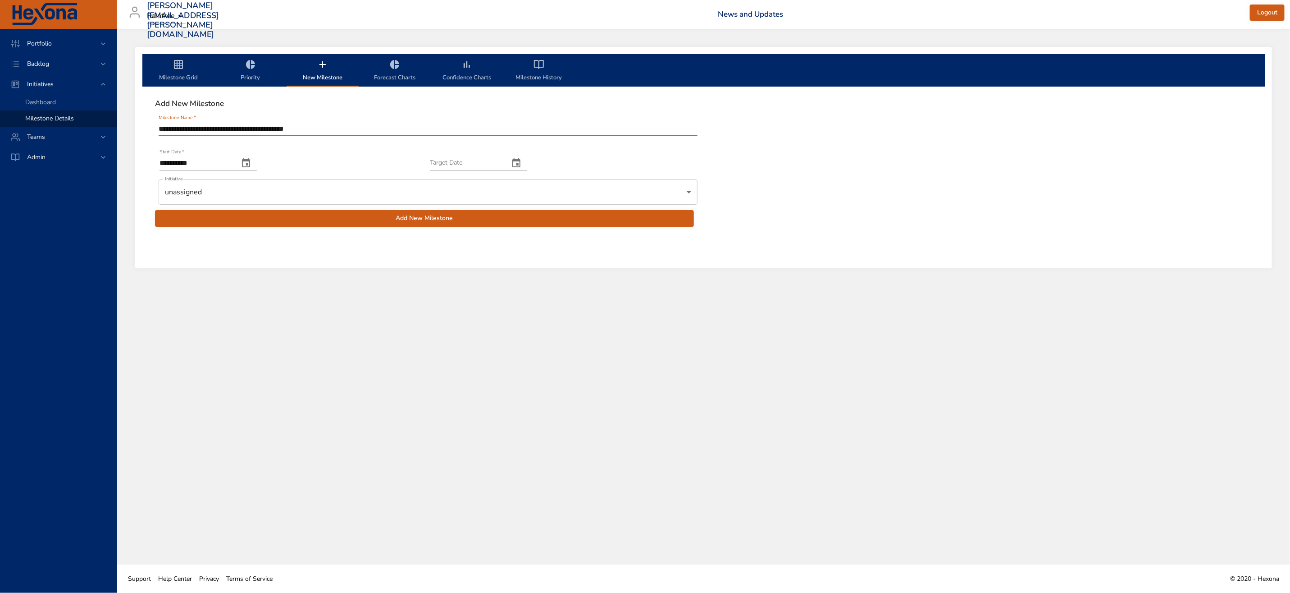
type input "**********"
click at [522, 164] on icon "change date" at bounding box center [516, 163] width 11 height 11
click at [338, 134] on div at bounding box center [645, 296] width 1290 height 593
click at [521, 158] on icon "change date" at bounding box center [516, 162] width 8 height 9
click at [531, 188] on icon "button" at bounding box center [531, 185] width 11 height 11
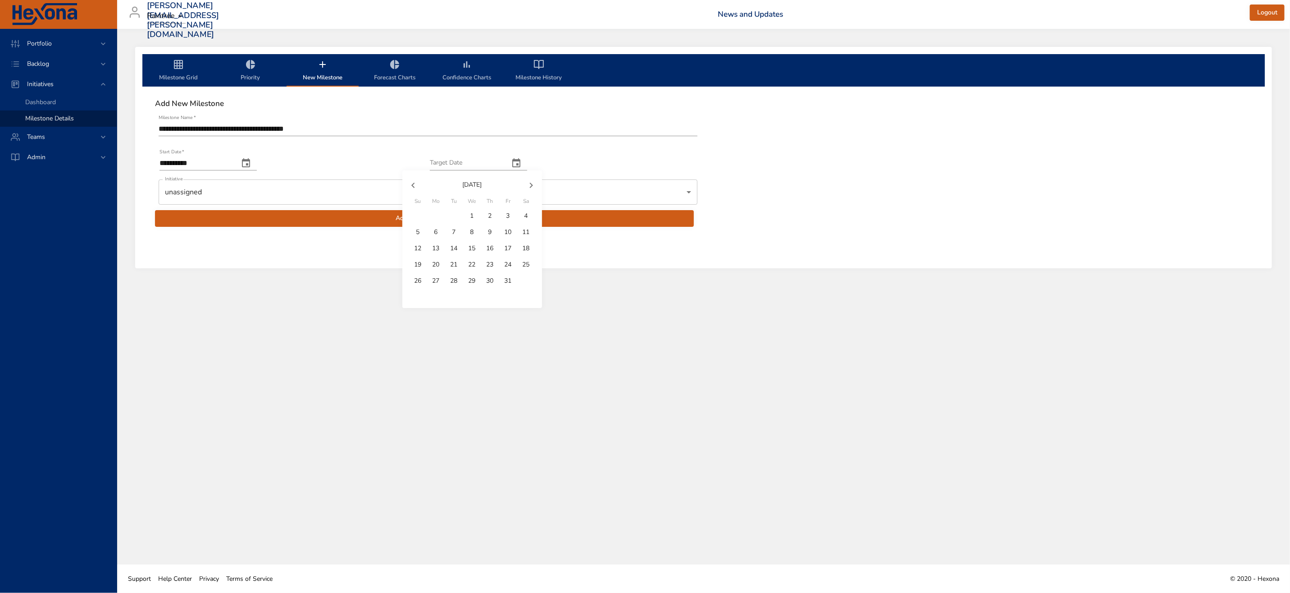
click at [531, 188] on icon "button" at bounding box center [531, 185] width 11 height 11
click at [471, 279] on p "31" at bounding box center [472, 280] width 7 height 9
click at [241, 192] on body "**********" at bounding box center [645, 296] width 1290 height 593
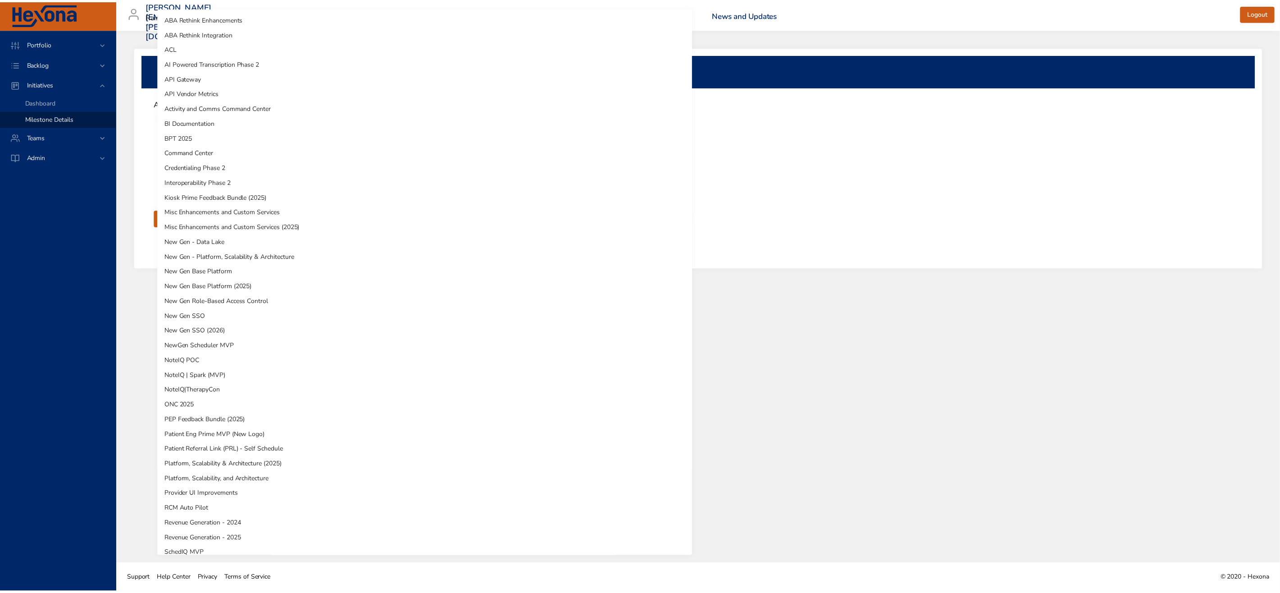
scroll to position [171, 0]
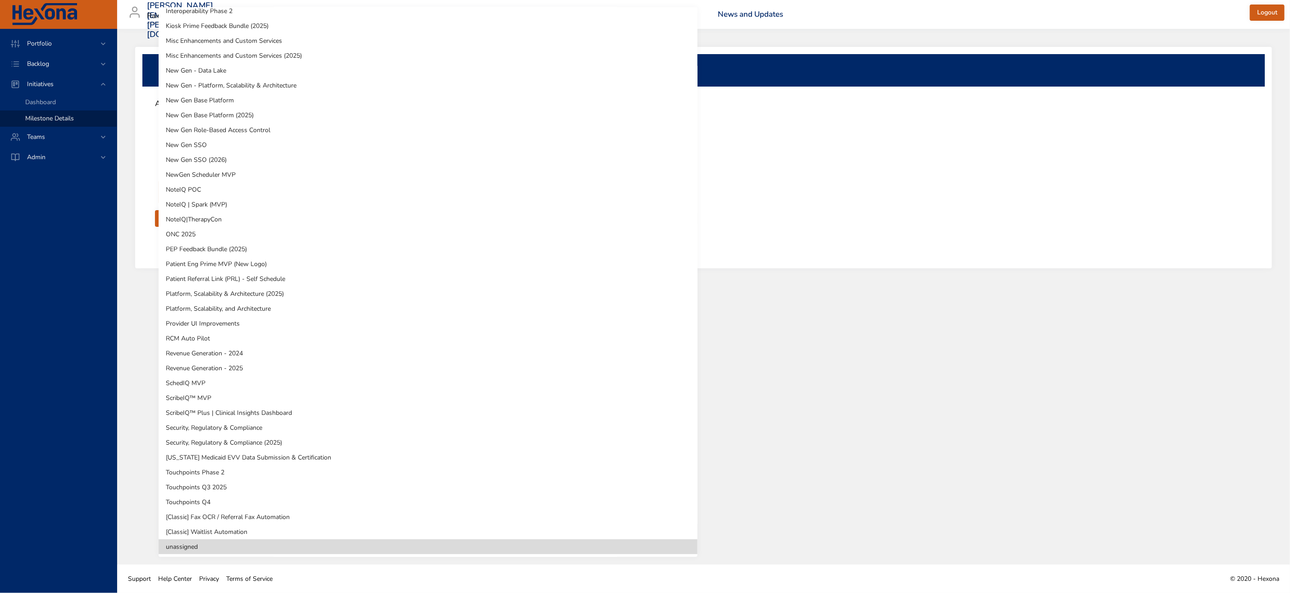
click at [286, 458] on li "[US_STATE] Medicaid EVV Data Submission & Certification" at bounding box center [428, 457] width 539 height 15
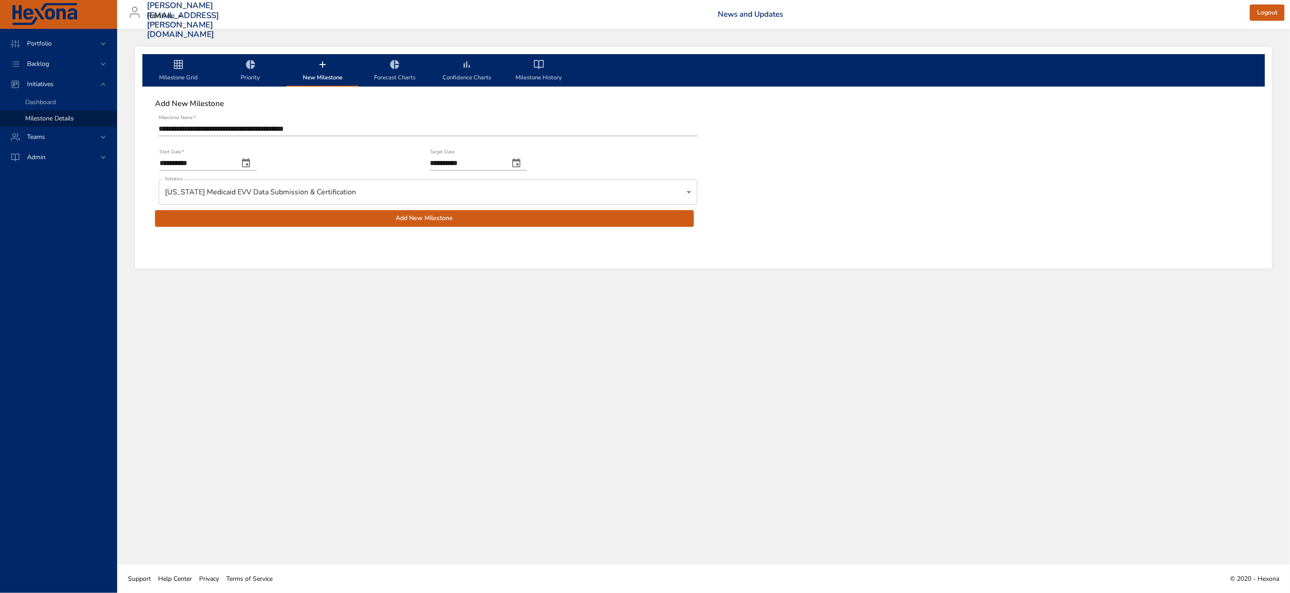
drag, startPoint x: 231, startPoint y: 216, endPoint x: 317, endPoint y: 352, distance: 160.7
click at [317, 352] on div "**********" at bounding box center [703, 296] width 1173 height 535
click at [522, 163] on icon "change date" at bounding box center [516, 163] width 11 height 11
click at [507, 216] on p "5" at bounding box center [509, 215] width 4 height 9
type input "**********"
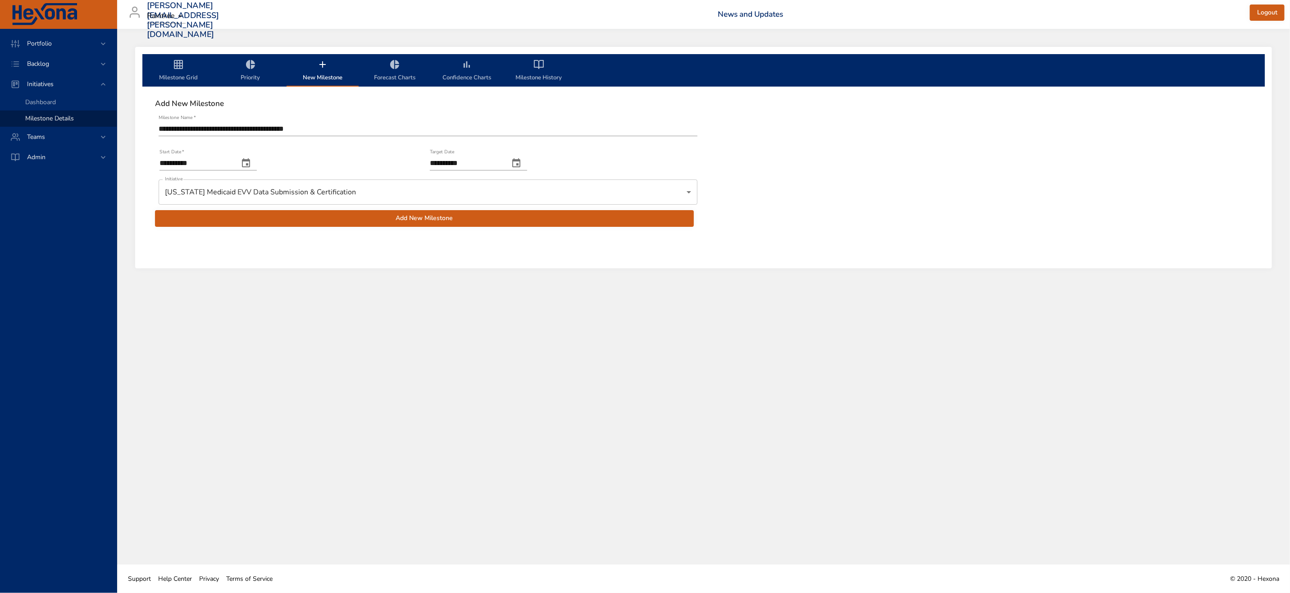
click at [470, 220] on span "Add New Milestone" at bounding box center [424, 218] width 525 height 11
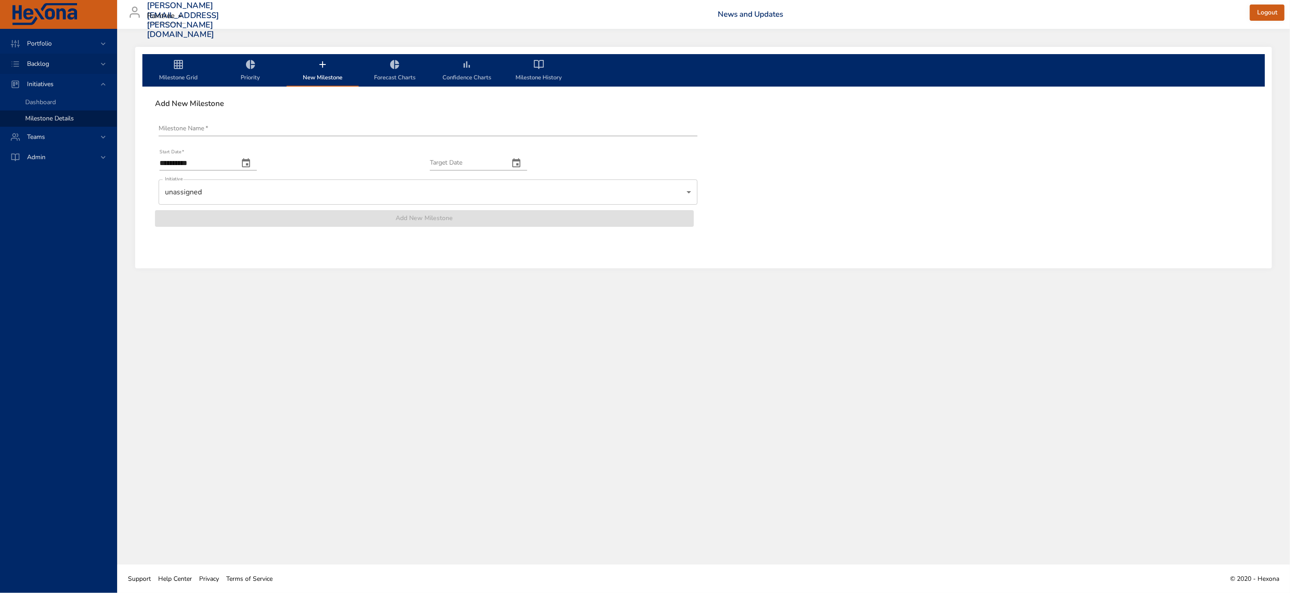
click at [47, 64] on span "Backlog" at bounding box center [38, 63] width 37 height 9
click at [64, 82] on span "Backlog Details" at bounding box center [46, 82] width 43 height 9
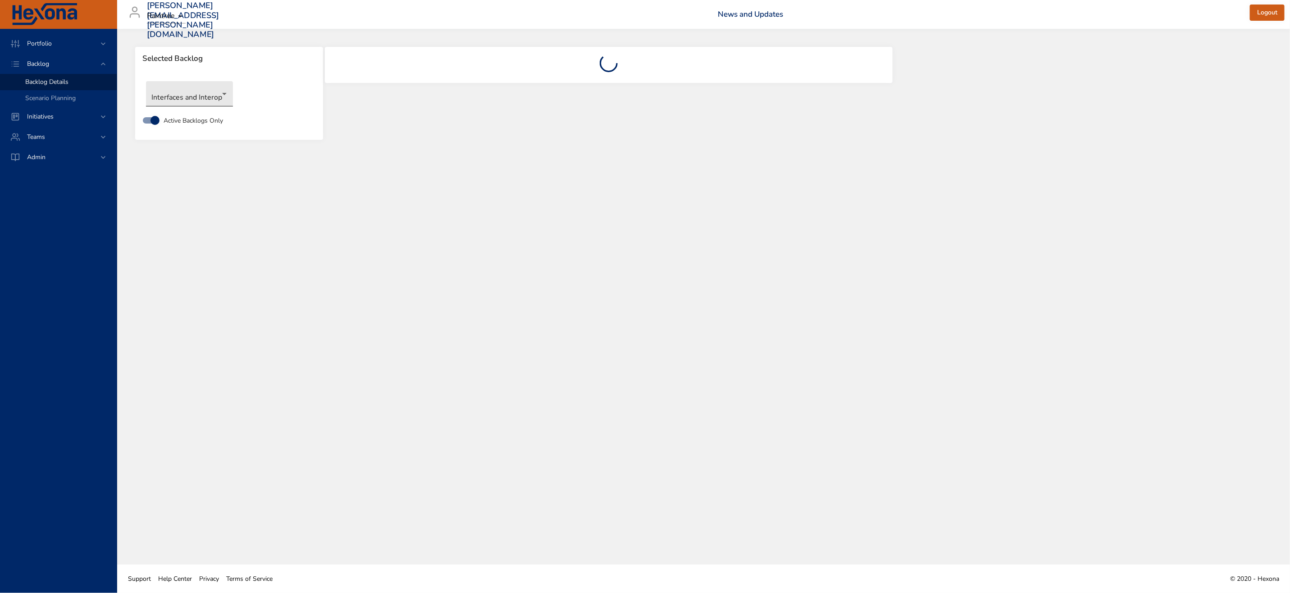
click at [174, 88] on body "Portfolio Backlog Backlog Details Scenario Planning Initiatives Teams Admin [EM…" at bounding box center [645, 296] width 1290 height 593
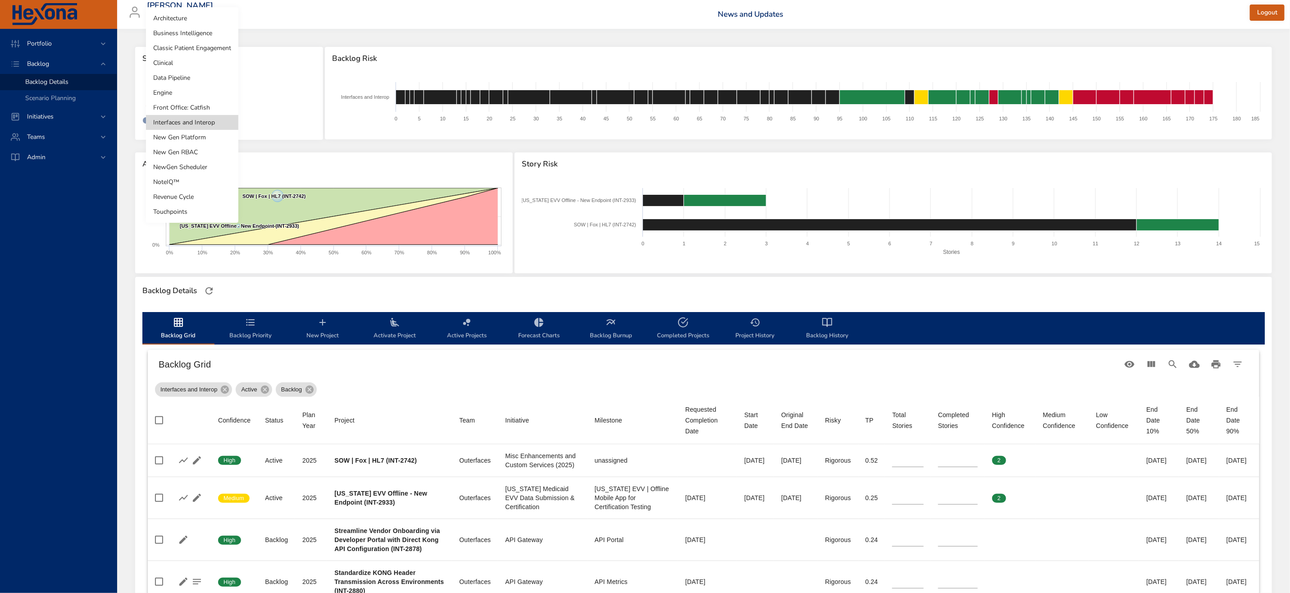
click at [304, 288] on div at bounding box center [645, 296] width 1290 height 593
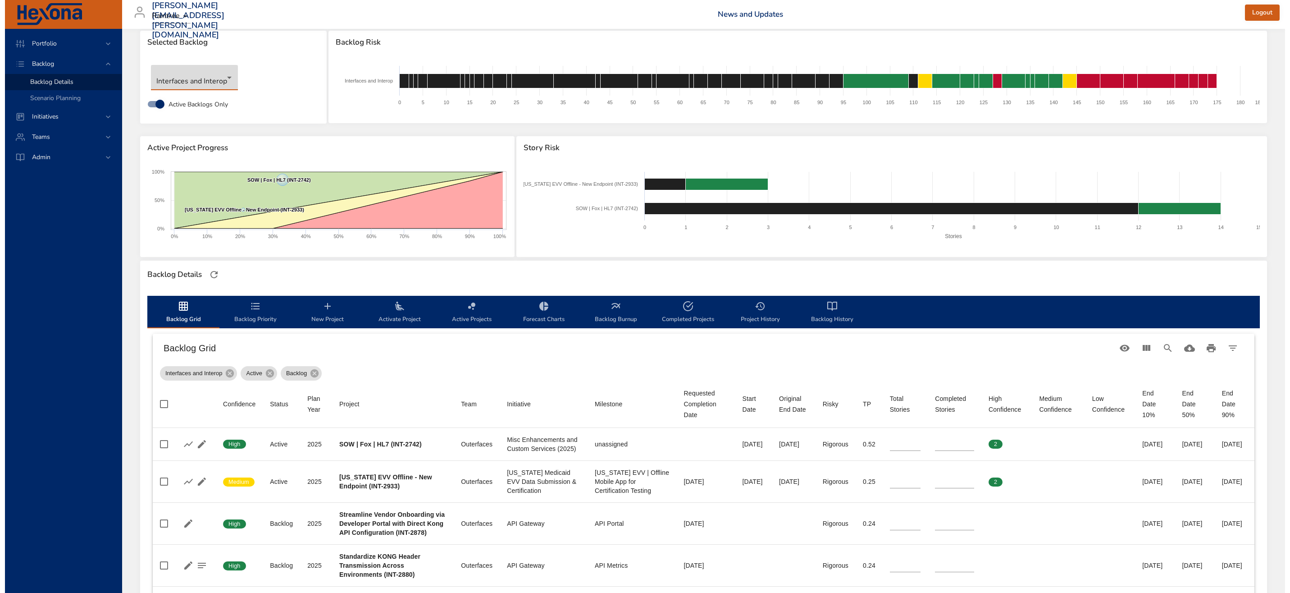
scroll to position [2, 0]
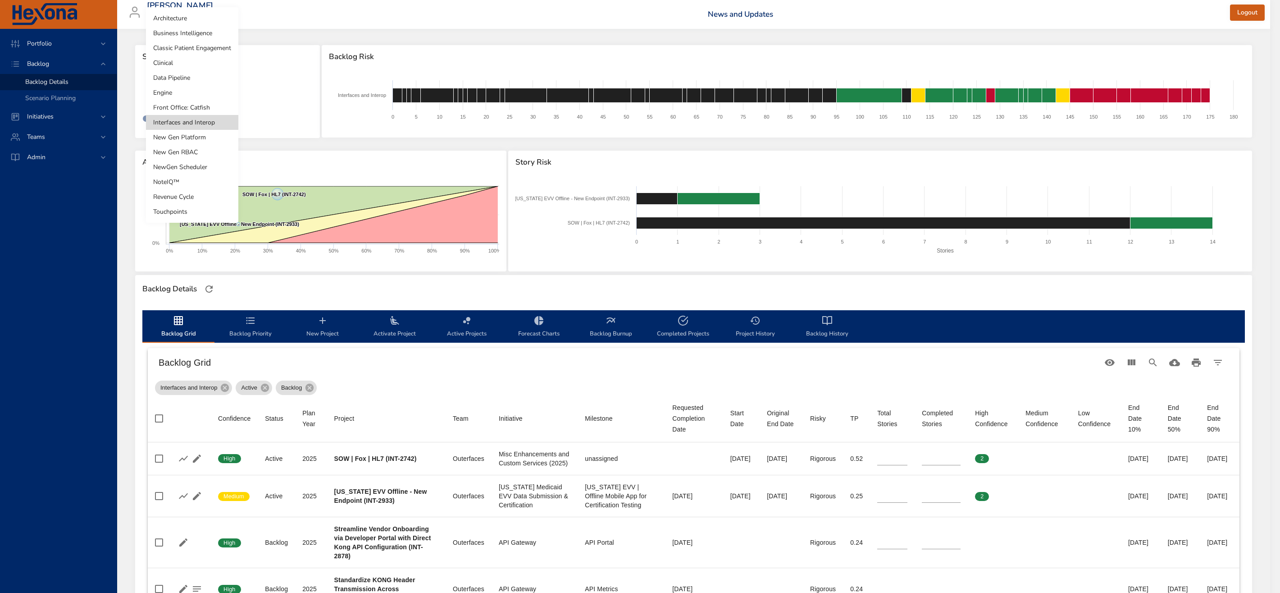
click at [192, 87] on body "Portfolio Backlog Backlog Details Scenario Planning Initiatives Teams Admin [PE…" at bounding box center [640, 294] width 1280 height 593
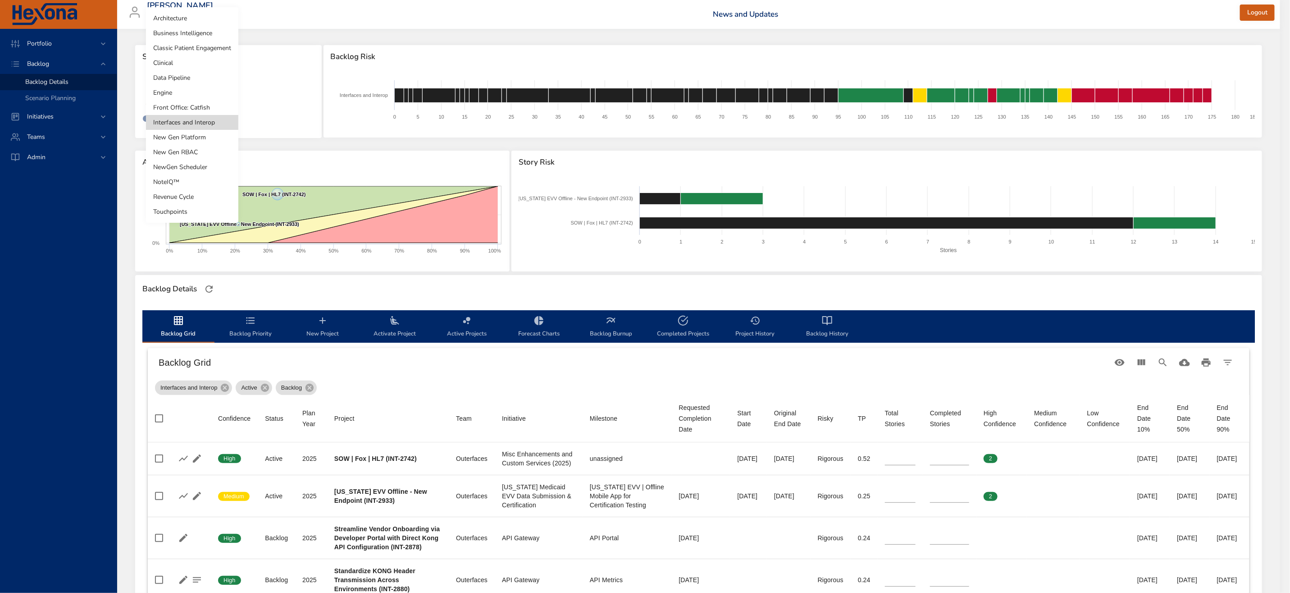
click at [193, 92] on li "Engine" at bounding box center [192, 92] width 92 height 15
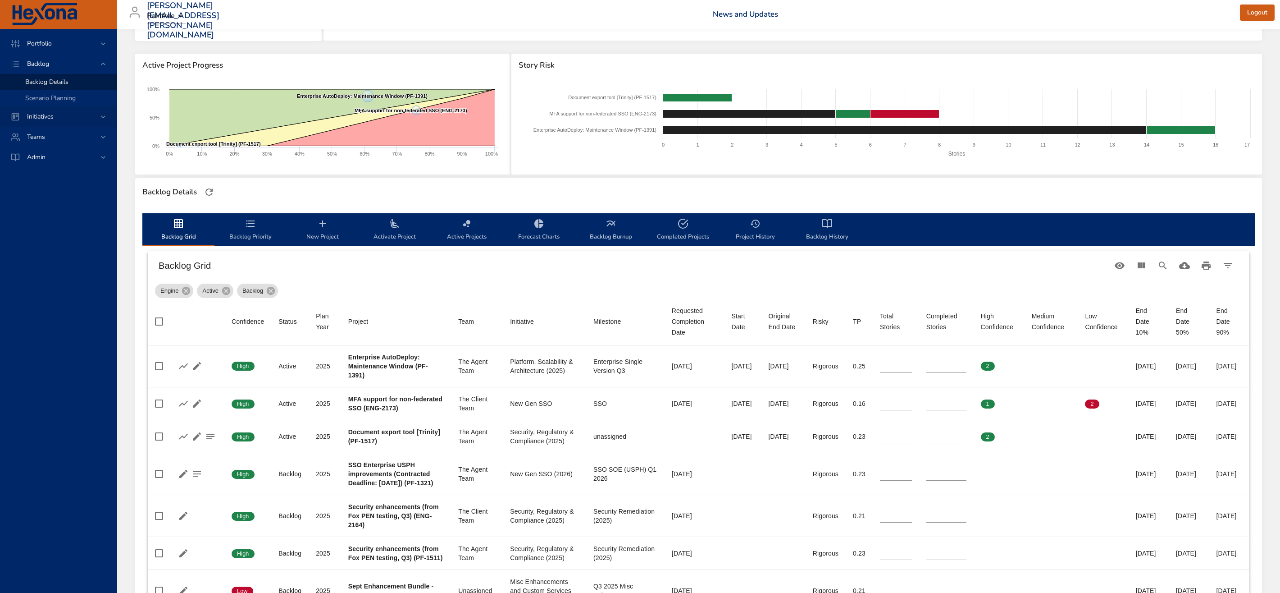
scroll to position [48, 0]
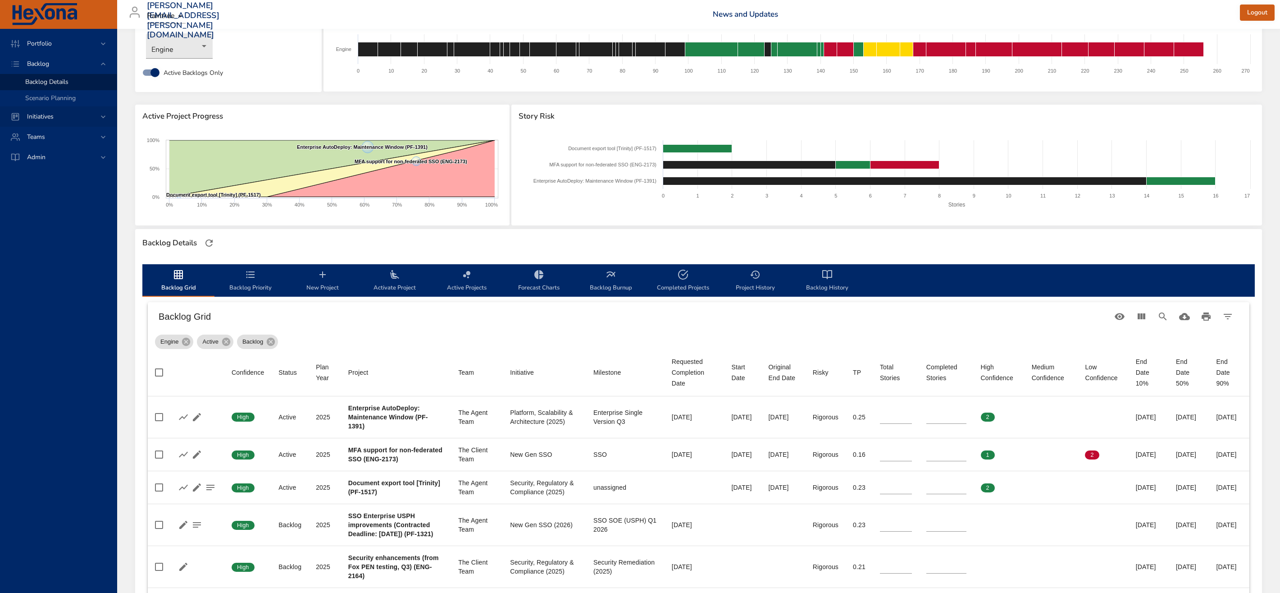
click at [58, 118] on span "Initiatives" at bounding box center [40, 116] width 41 height 9
click at [53, 119] on span "Milestone Details" at bounding box center [49, 118] width 49 height 9
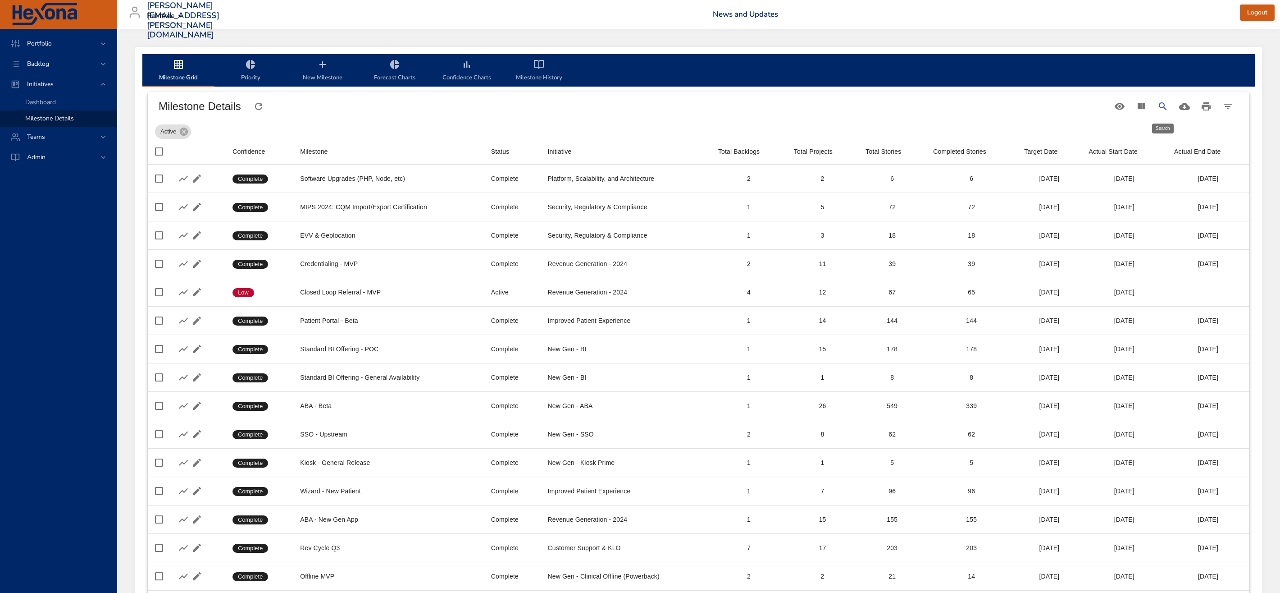
click at [1160, 102] on icon "Search" at bounding box center [1163, 106] width 11 height 11
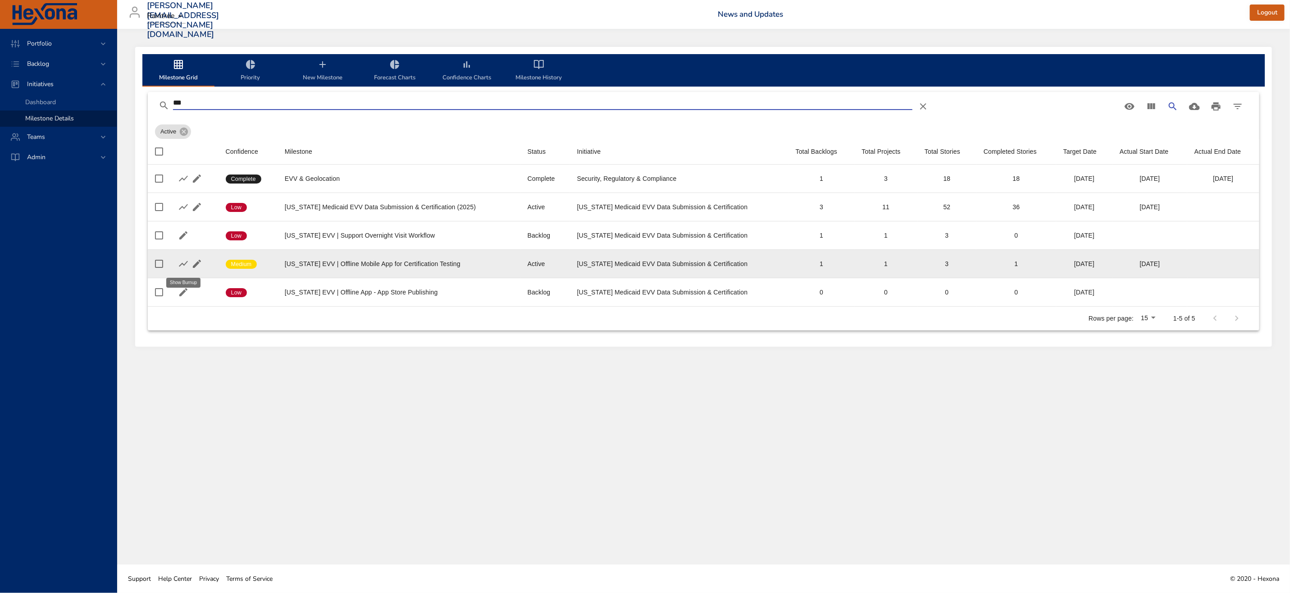
type input "***"
click at [181, 265] on icon "button" at bounding box center [183, 263] width 11 height 11
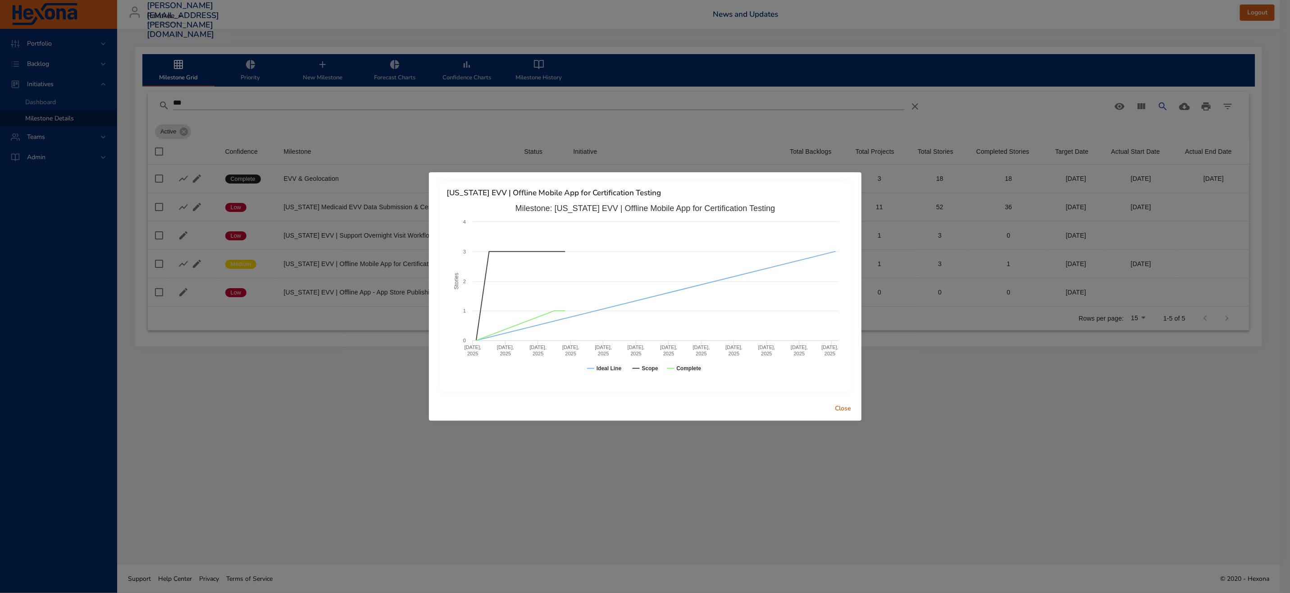
click at [850, 412] on span "Close" at bounding box center [844, 408] width 22 height 11
